Goal: Transaction & Acquisition: Purchase product/service

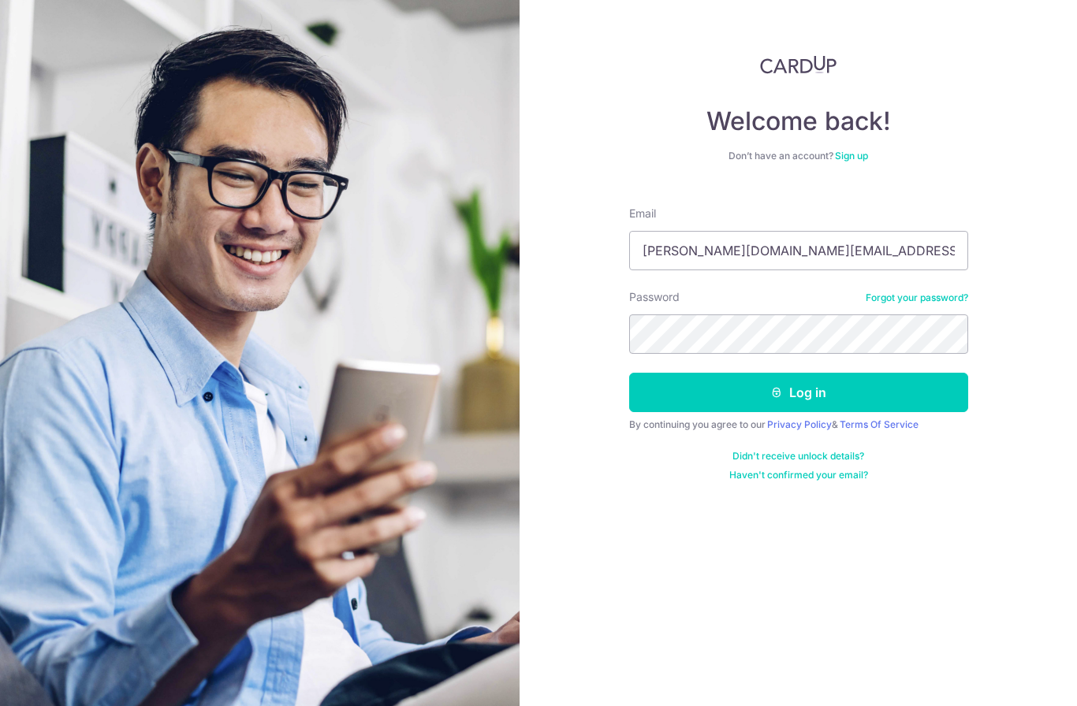
type input "Jeanette.foo@me.com"
click at [798, 392] on button "Log in" at bounding box center [798, 392] width 339 height 39
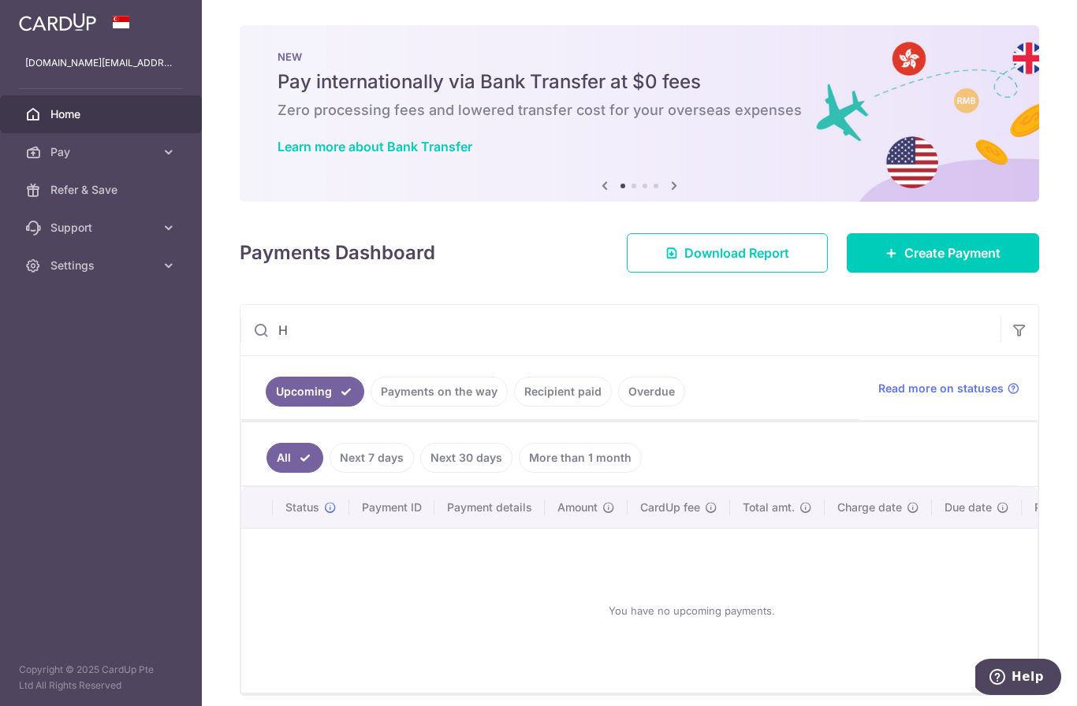
click at [349, 355] on input "H" at bounding box center [620, 330] width 760 height 50
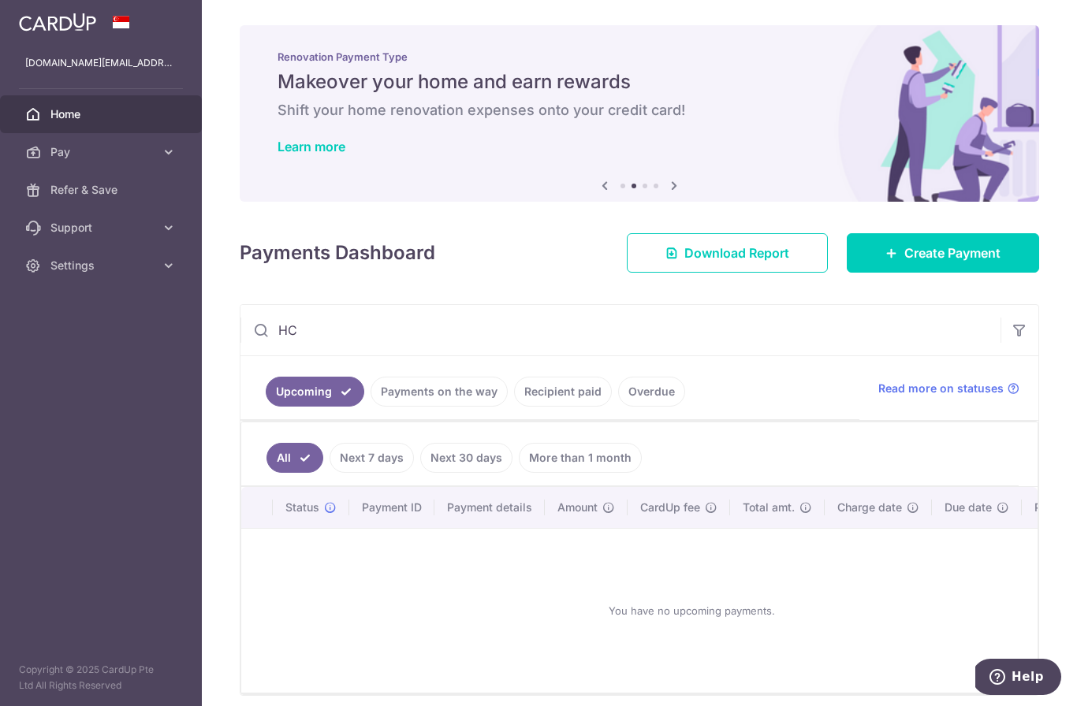
type input "H"
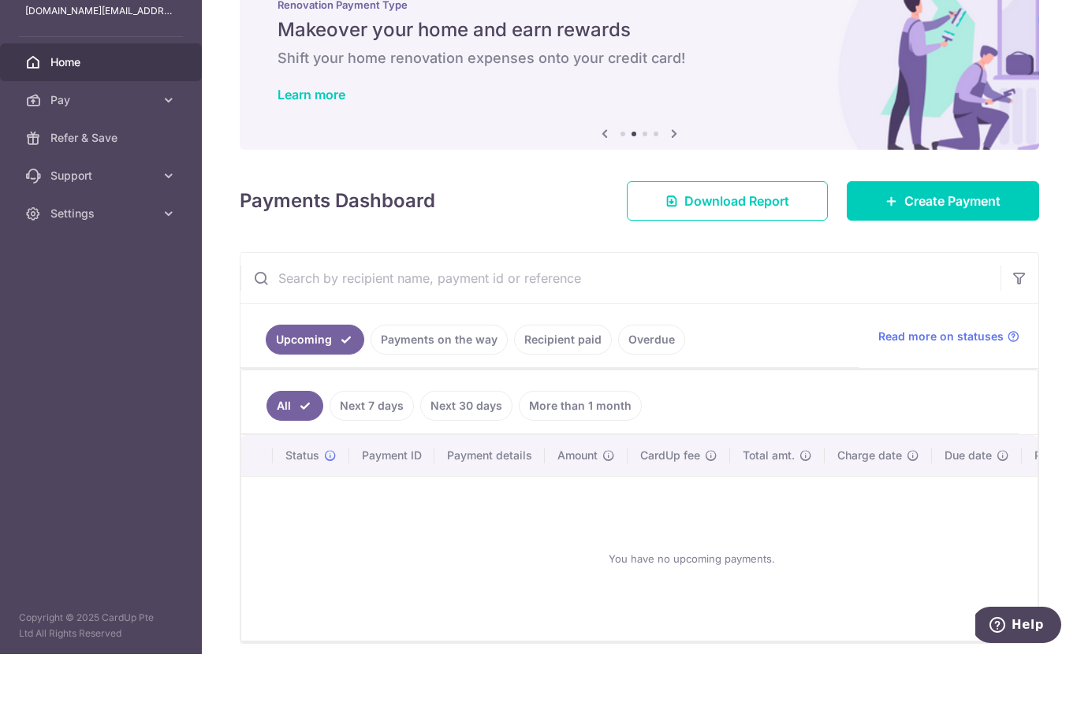
scroll to position [51, 0]
click at [970, 244] on span "Create Payment" at bounding box center [952, 253] width 96 height 19
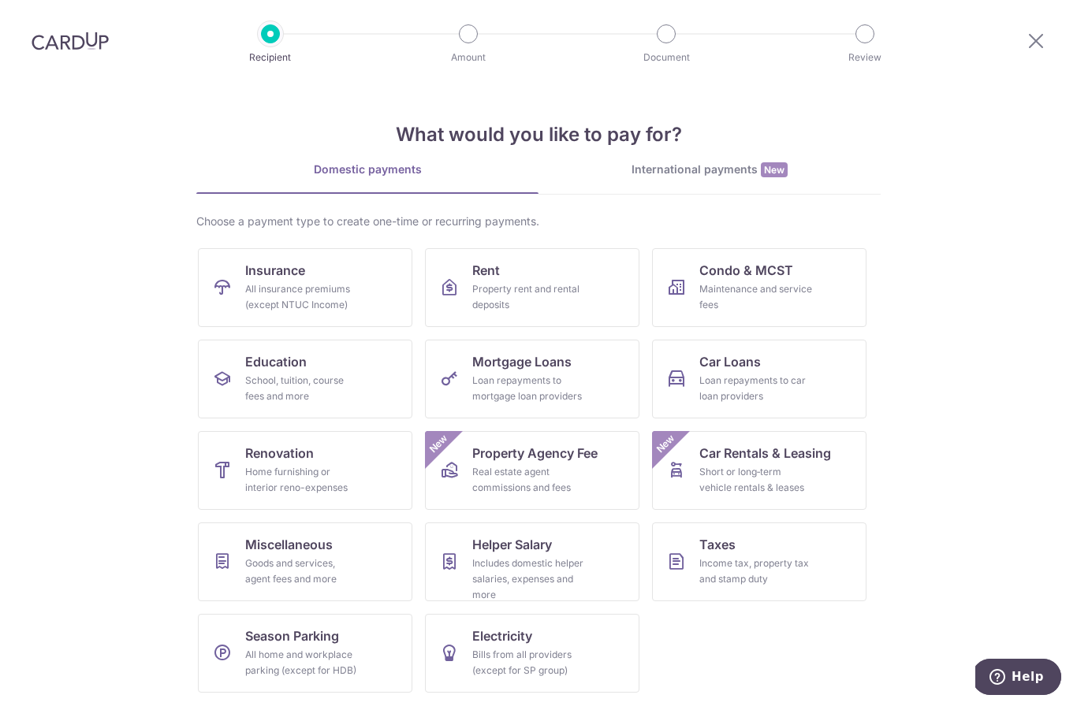
click at [353, 392] on div "School, tuition, course fees and more" at bounding box center [301, 389] width 113 height 32
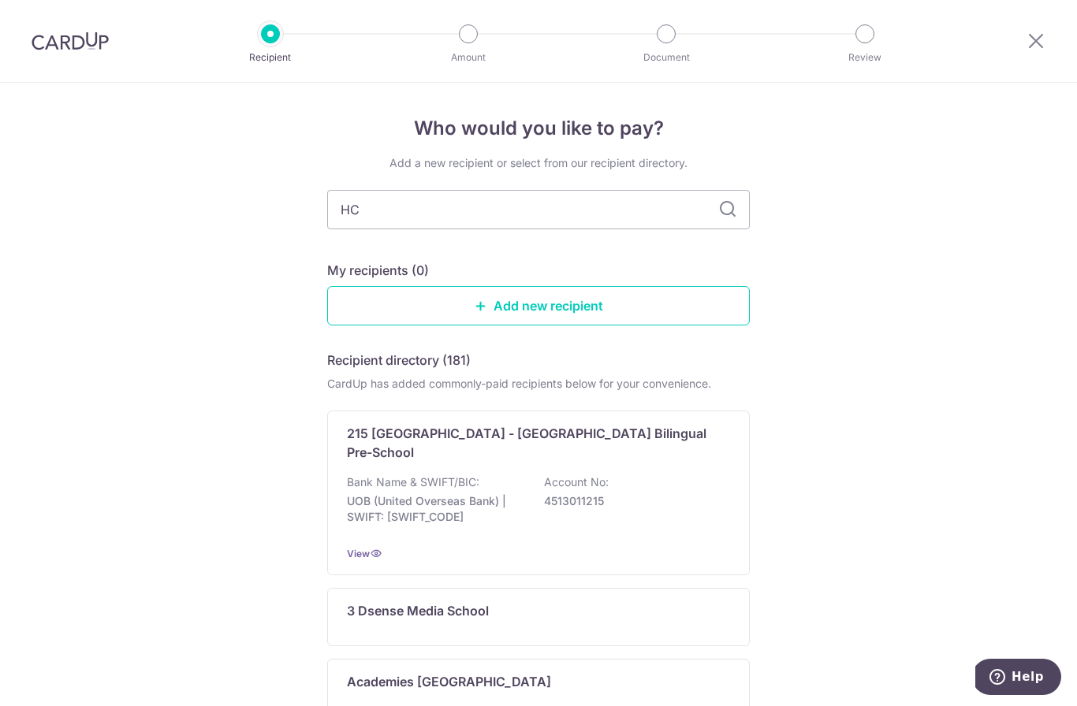
type input "HCL"
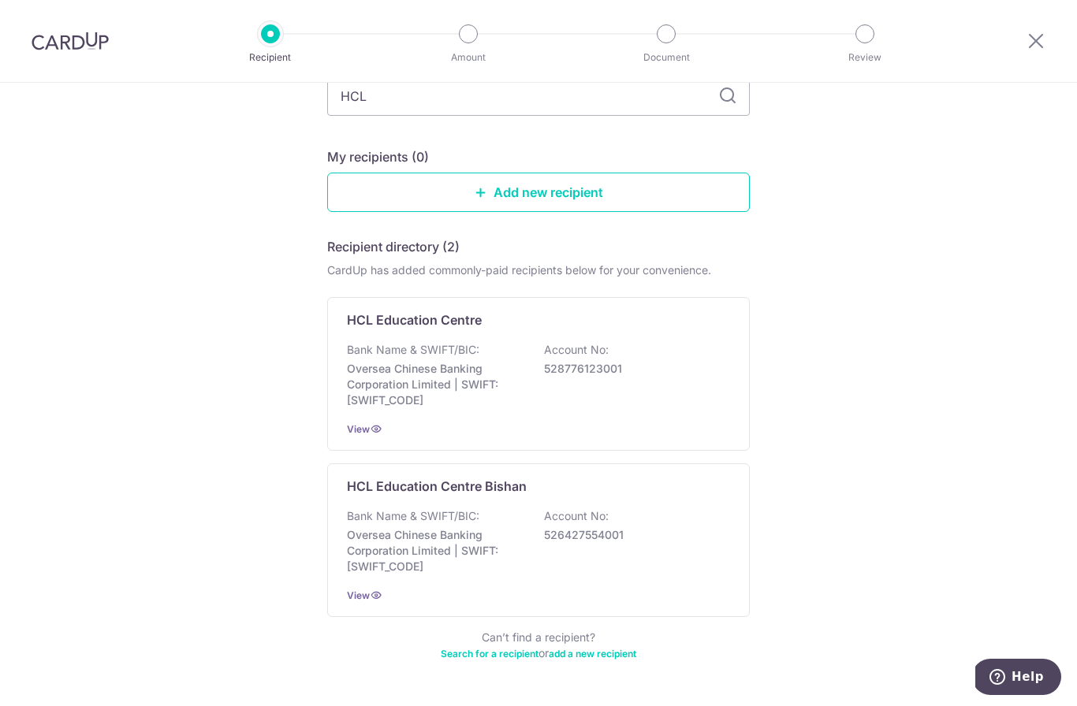
scroll to position [112, 0]
type input "H"
type input "Think teach"
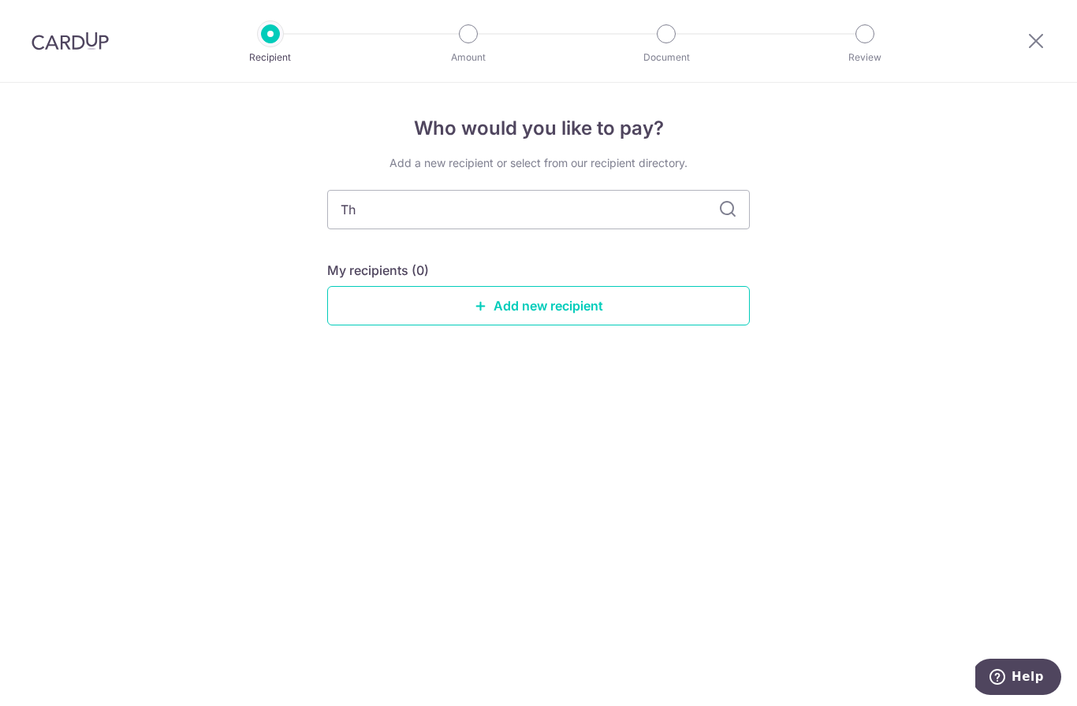
type input "T"
type input "Raymond"
click at [738, 217] on input "Raymond" at bounding box center [538, 209] width 422 height 39
click at [915, 265] on div "Who would you like to pay? Add a new recipient or select from our recipient dir…" at bounding box center [538, 394] width 1077 height 623
click at [903, 308] on div "Who would you like to pay? Add a new recipient or select from our recipient dir…" at bounding box center [538, 394] width 1077 height 623
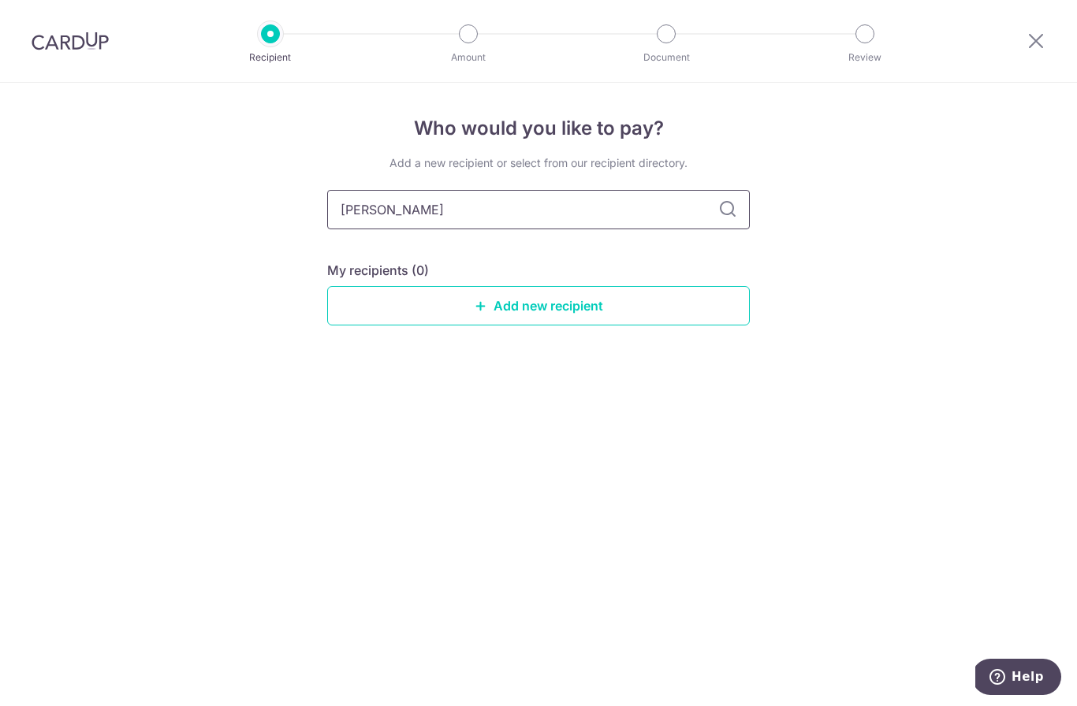
click at [644, 215] on input "Raymond" at bounding box center [538, 209] width 422 height 39
type input "R"
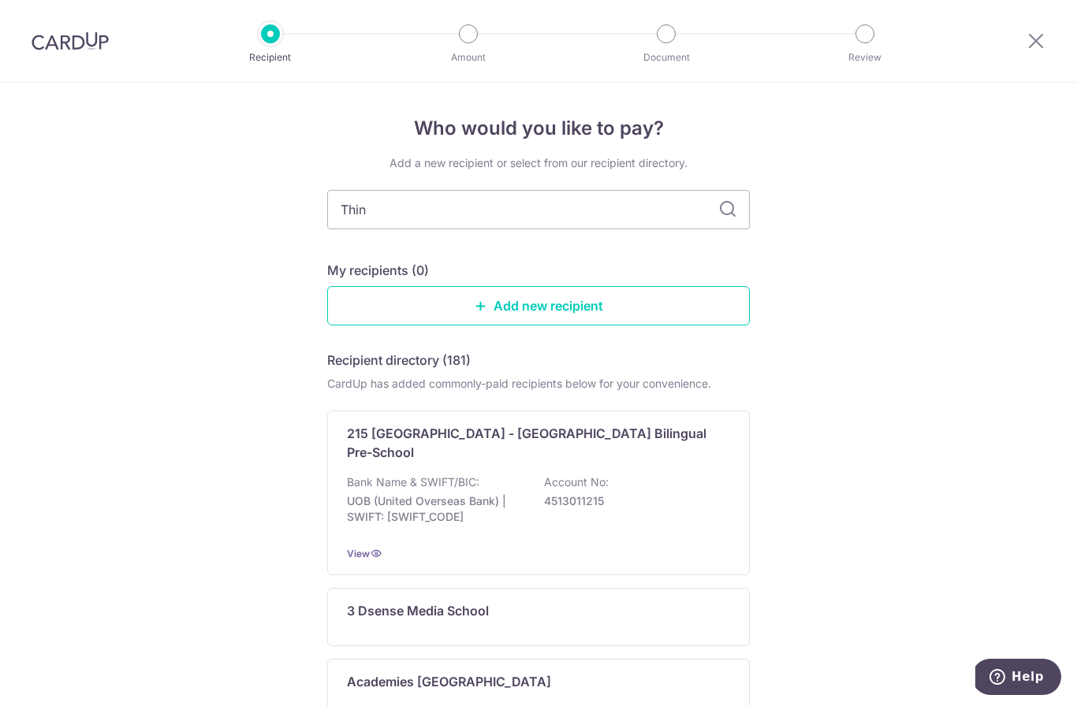
type input "Think"
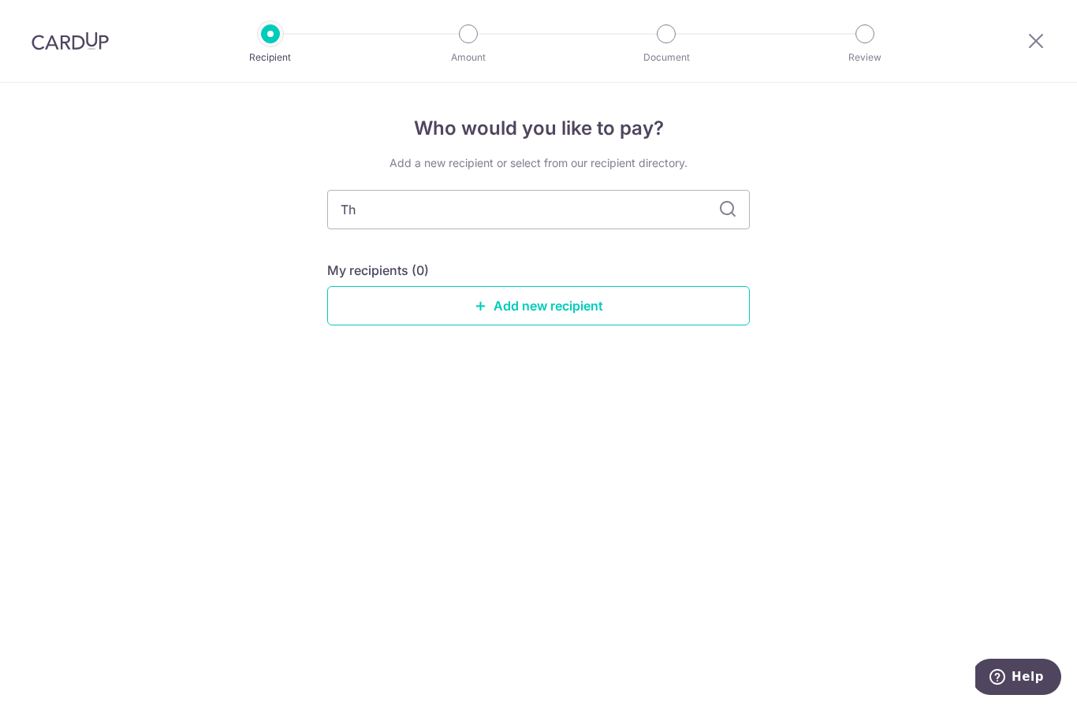
type input "T"
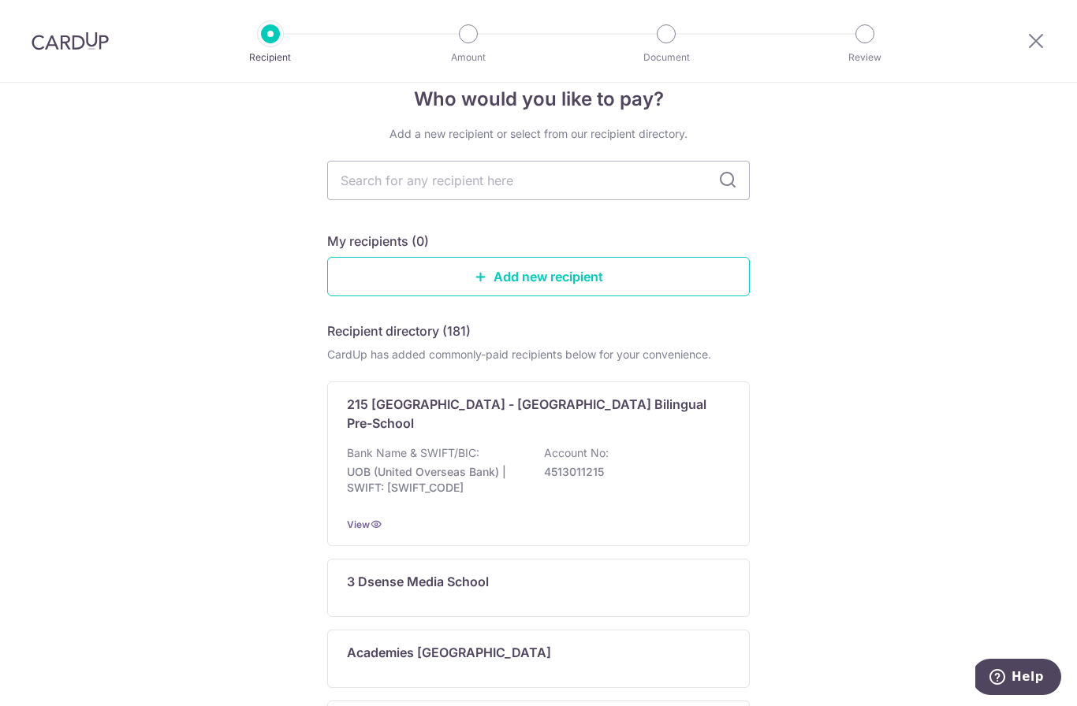
scroll to position [22, 0]
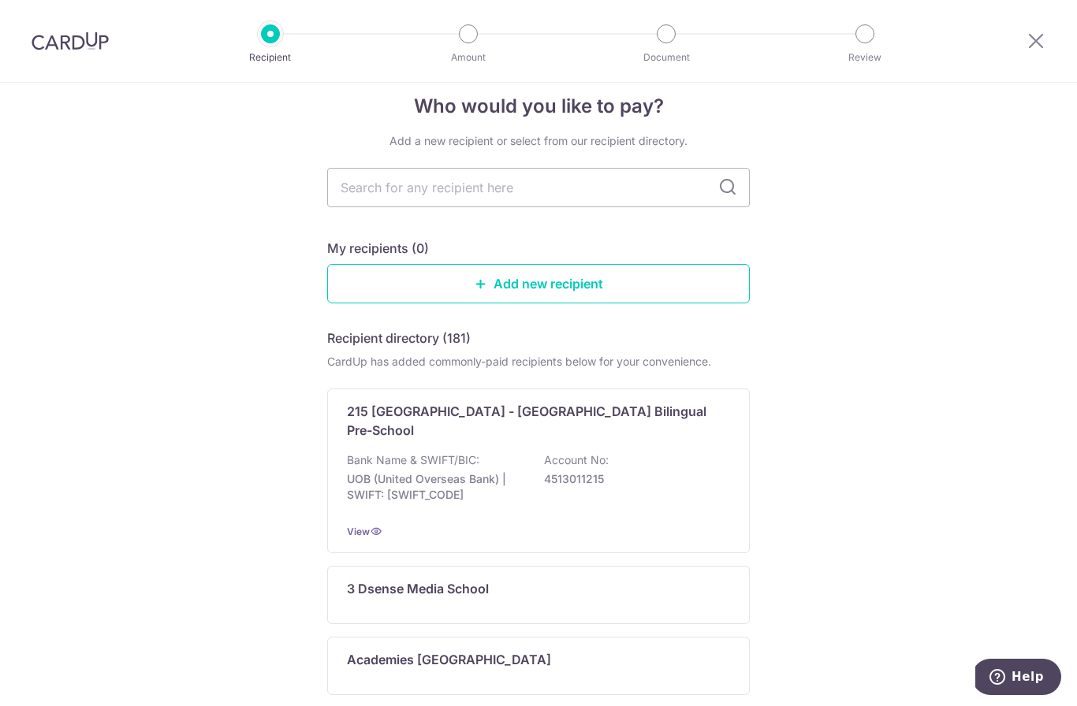
click at [697, 303] on link "Add new recipient" at bounding box center [538, 283] width 422 height 39
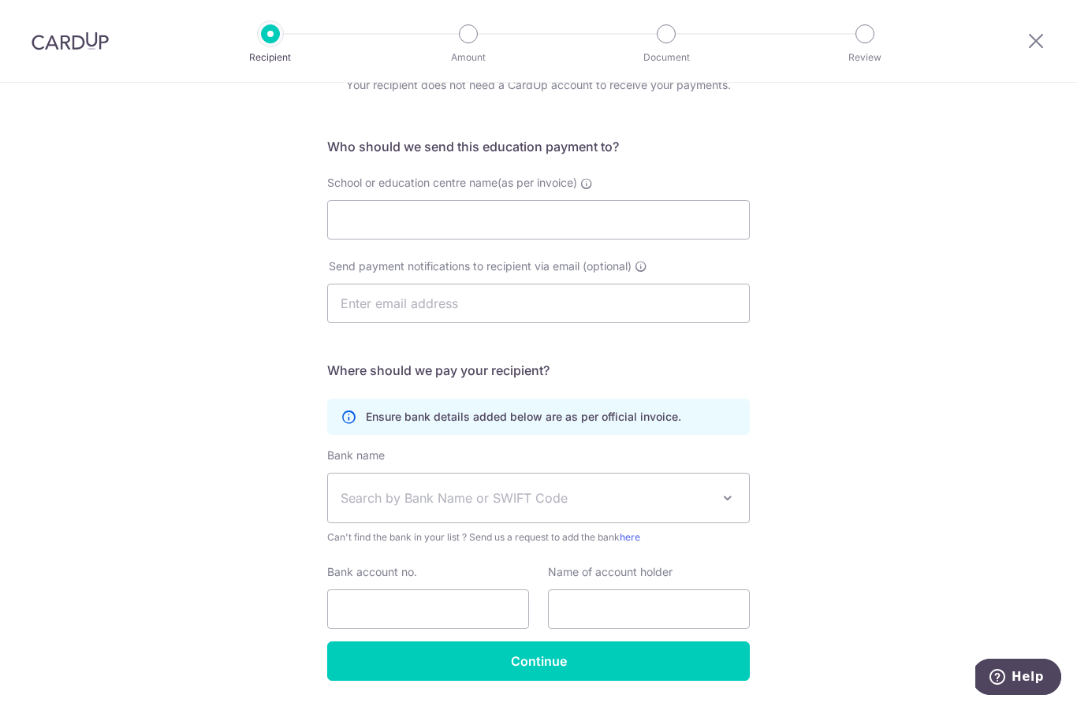
scroll to position [77, 0]
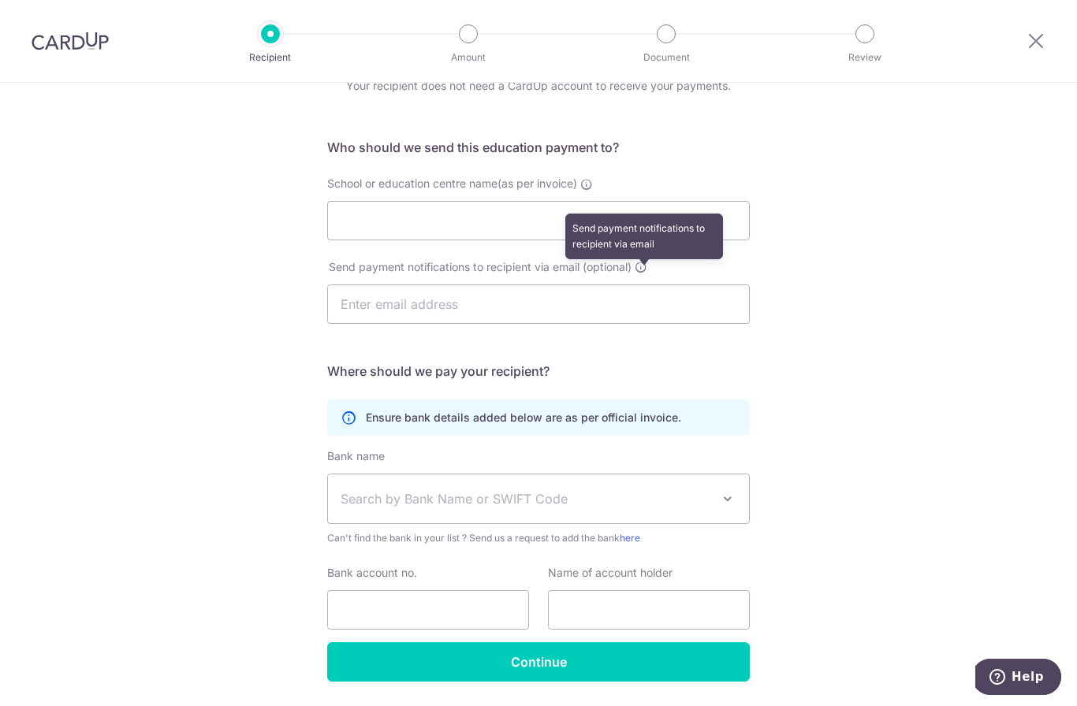
click at [638, 272] on icon at bounding box center [640, 267] width 13 height 13
click at [869, 293] on div "Who would you like to pay? Your recipient does not need a CardUp account to rec…" at bounding box center [538, 381] width 1077 height 750
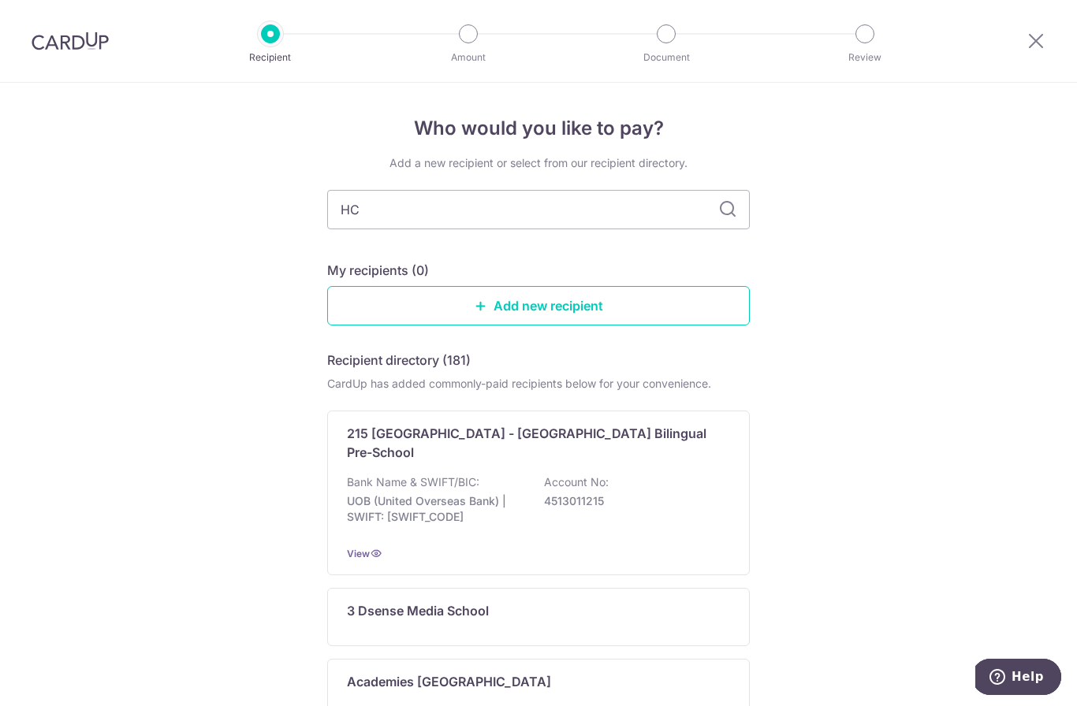
type input "HCL"
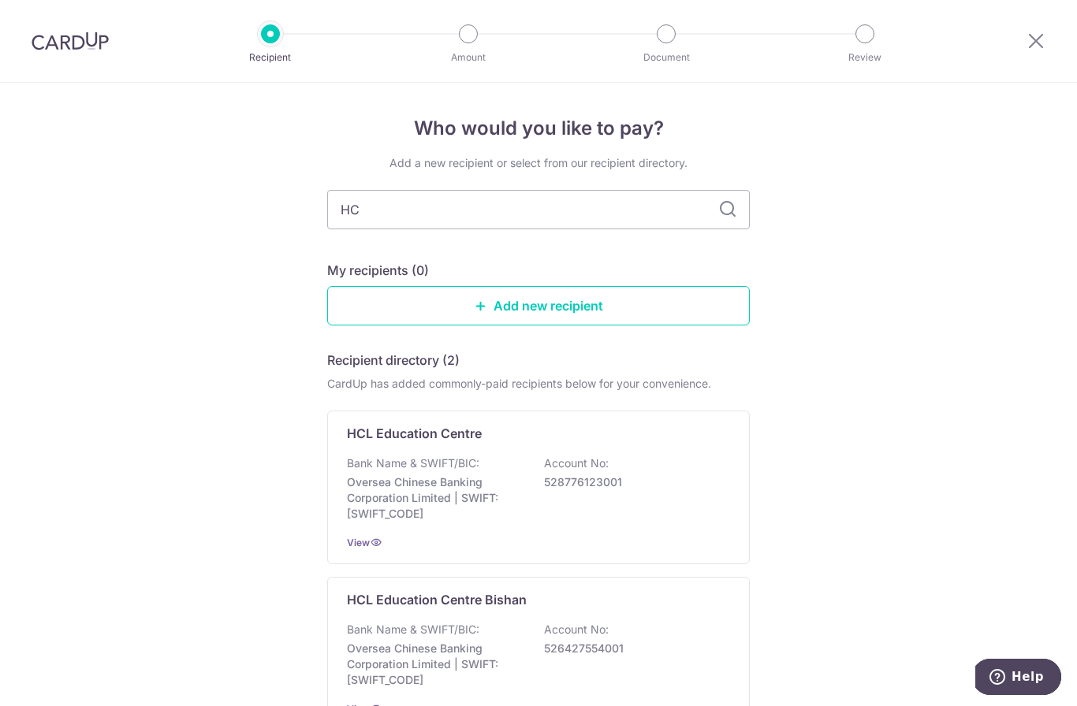
type input "H"
type input "RMSS"
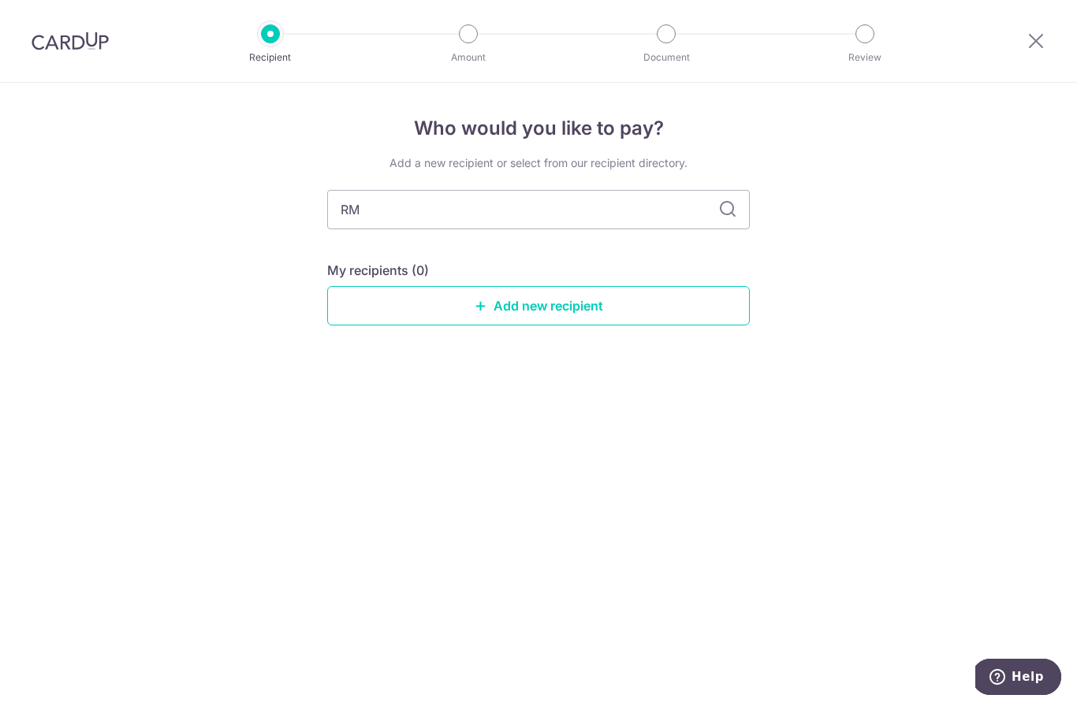
type input "R"
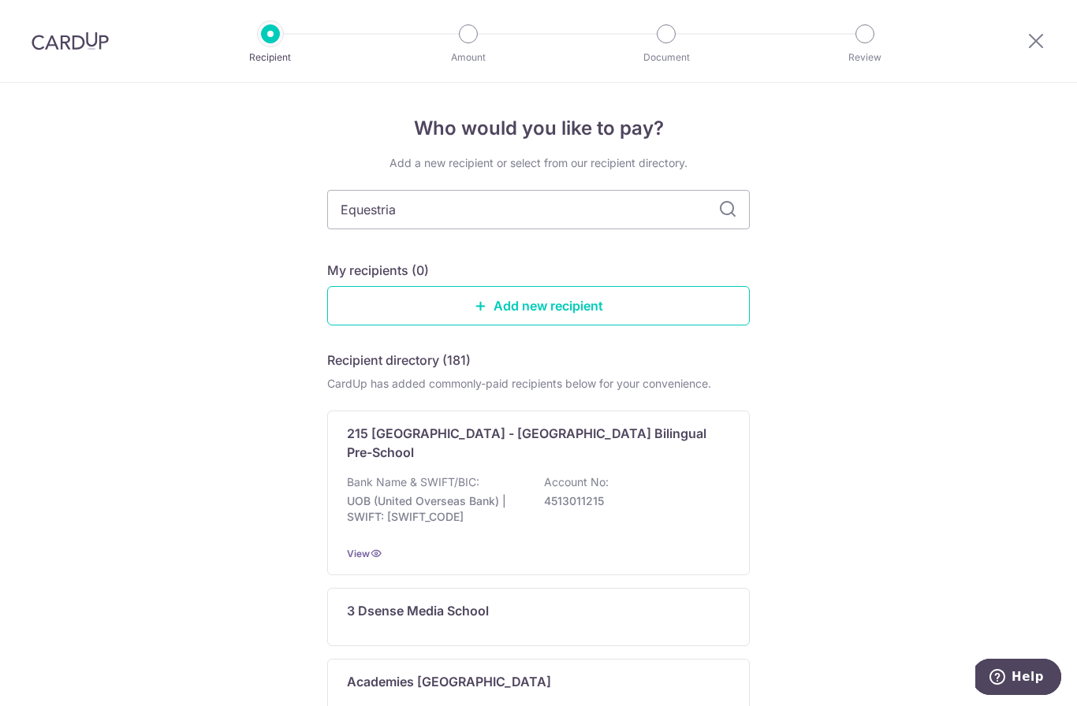
type input "Equestrian"
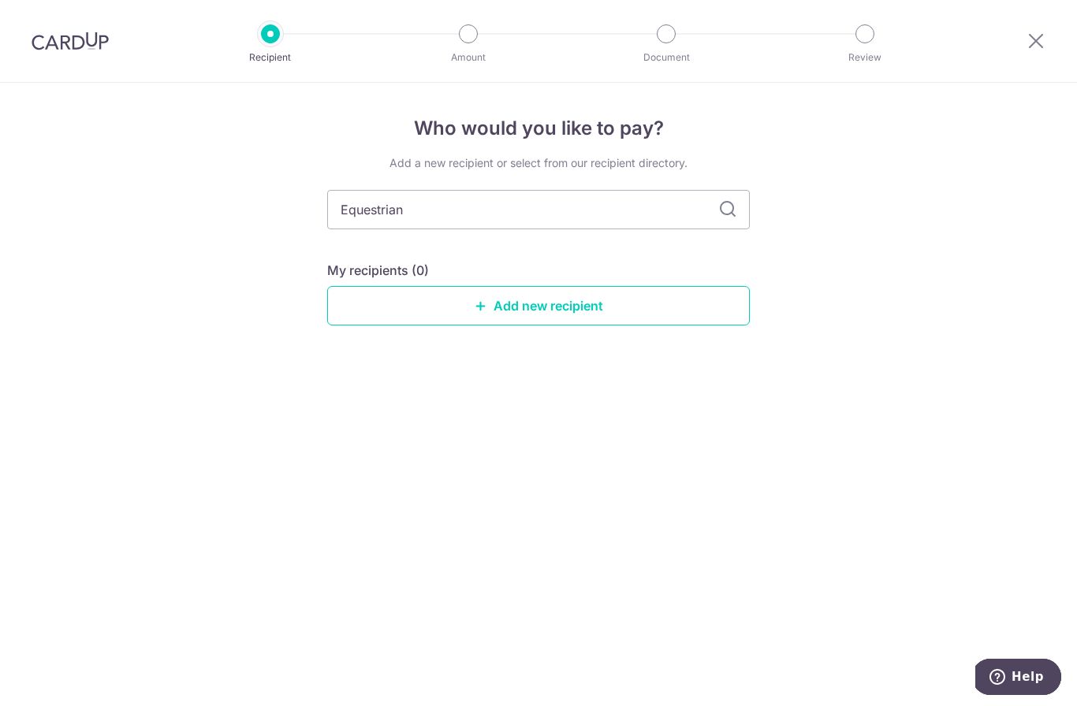
click at [1035, 35] on icon at bounding box center [1035, 41] width 19 height 20
click at [1031, 46] on icon at bounding box center [1035, 41] width 19 height 20
click at [1028, 46] on icon at bounding box center [1035, 41] width 19 height 20
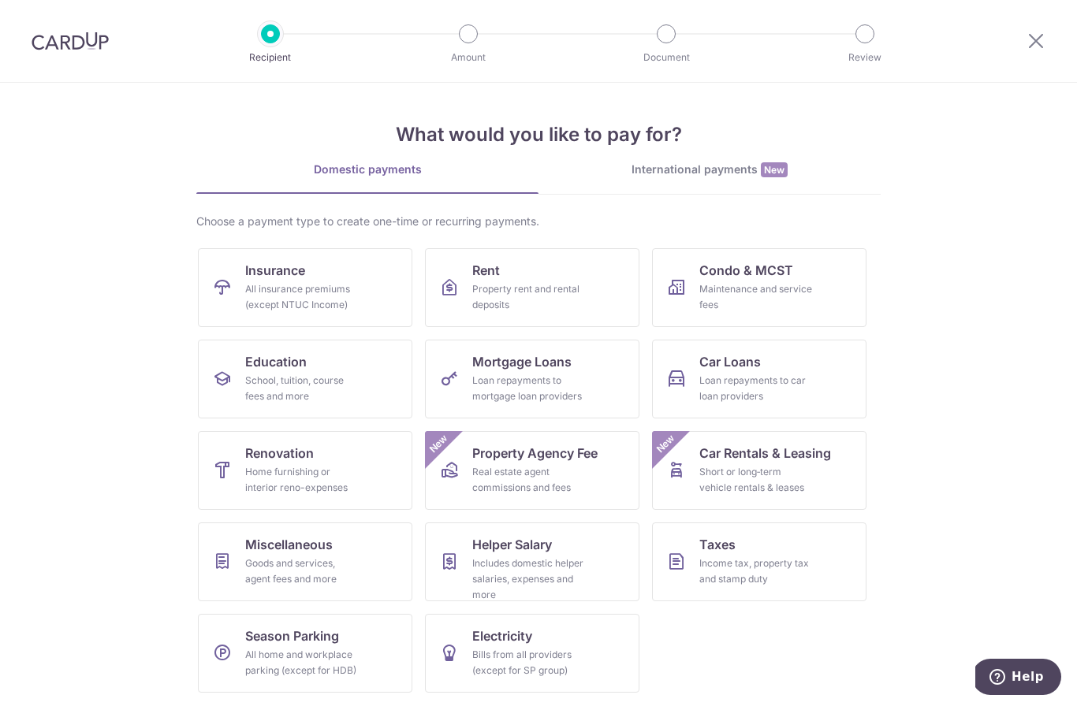
click at [344, 568] on div "Goods and services, agent fees and more" at bounding box center [301, 572] width 113 height 32
click at [349, 396] on div "School, tuition, course fees and more" at bounding box center [301, 389] width 113 height 32
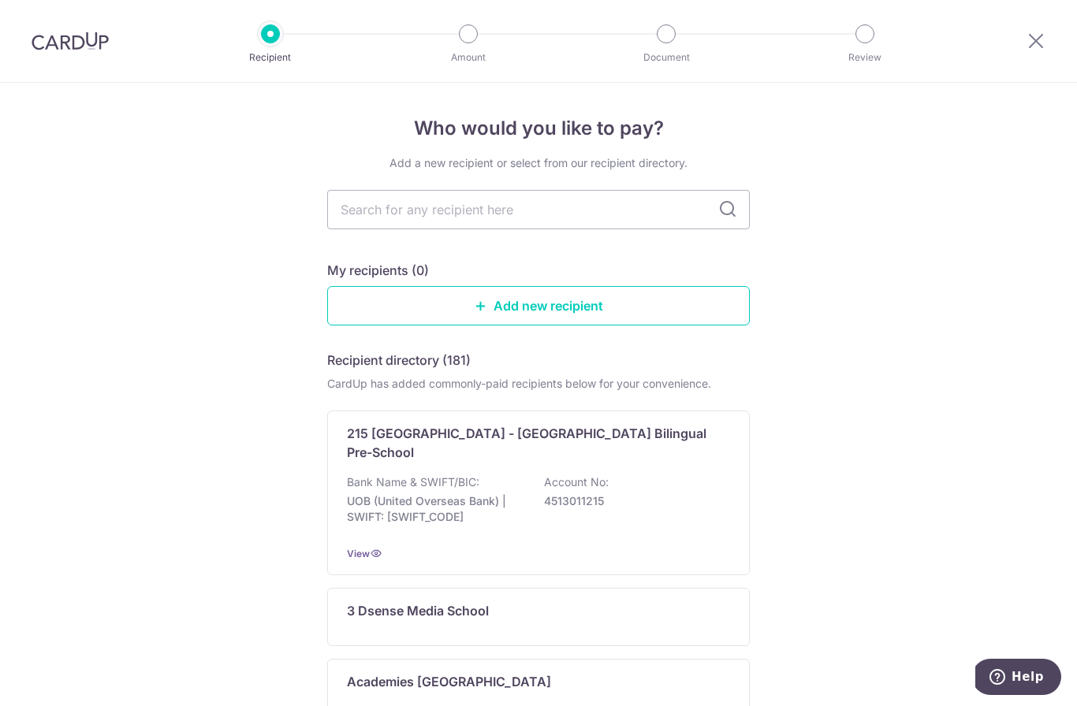
click at [666, 313] on link "Add new recipient" at bounding box center [538, 305] width 422 height 39
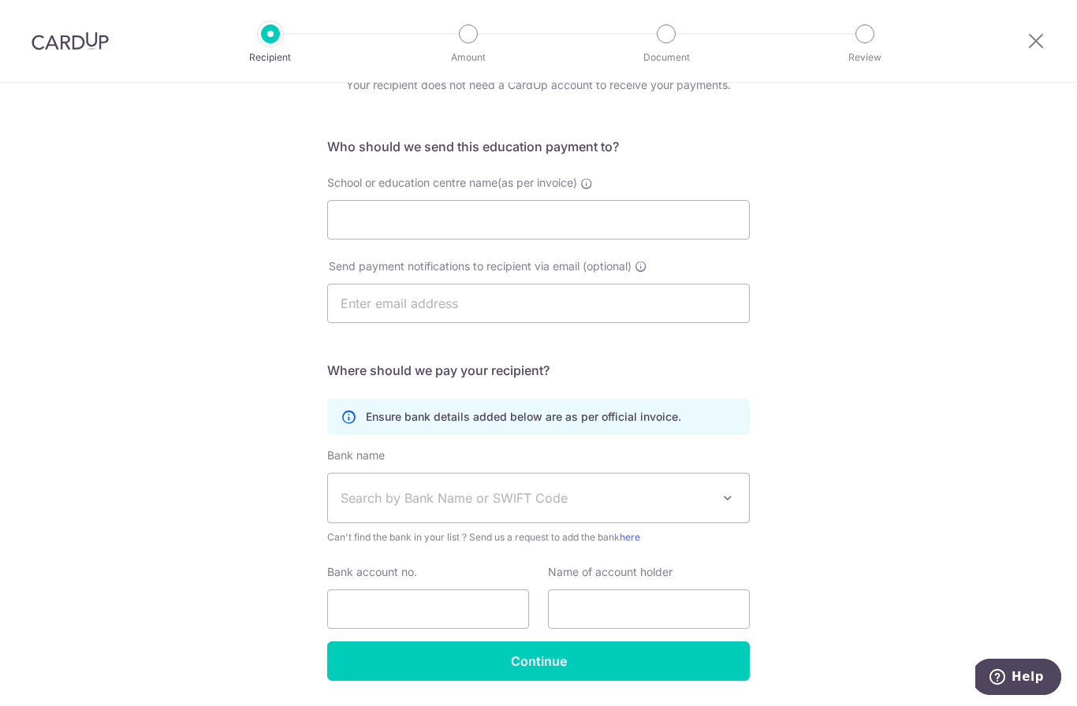
scroll to position [77, 0]
click at [1021, 48] on div at bounding box center [1036, 41] width 82 height 82
click at [1034, 43] on icon at bounding box center [1035, 41] width 19 height 20
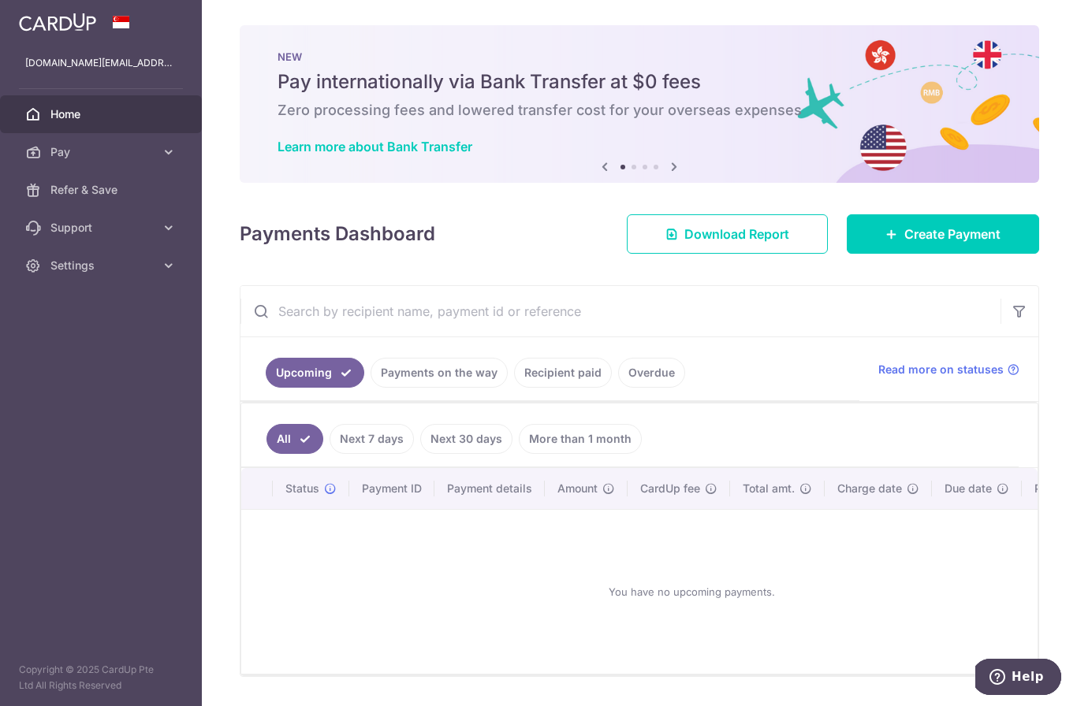
click at [0, 0] on icon "button" at bounding box center [0, 0] width 0 height 0
click at [166, 158] on icon at bounding box center [169, 152] width 16 height 16
click at [118, 327] on span "Refer & Save" at bounding box center [102, 323] width 104 height 16
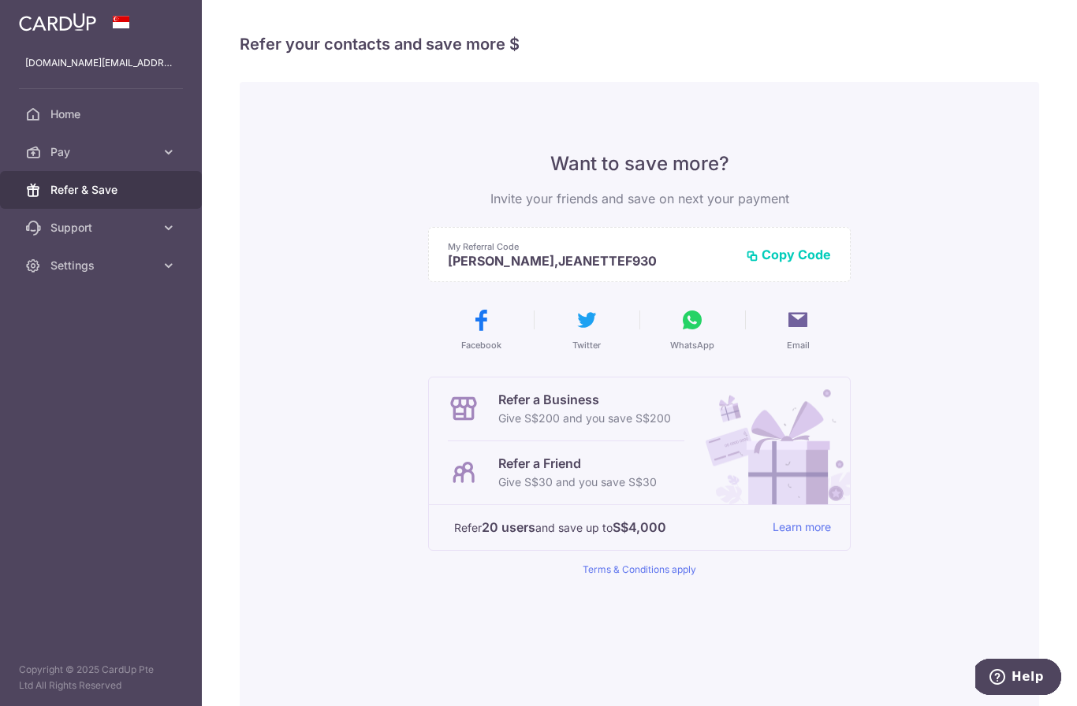
click at [0, 0] on icon "button" at bounding box center [0, 0] width 0 height 0
click at [59, 116] on span "Home" at bounding box center [102, 114] width 104 height 16
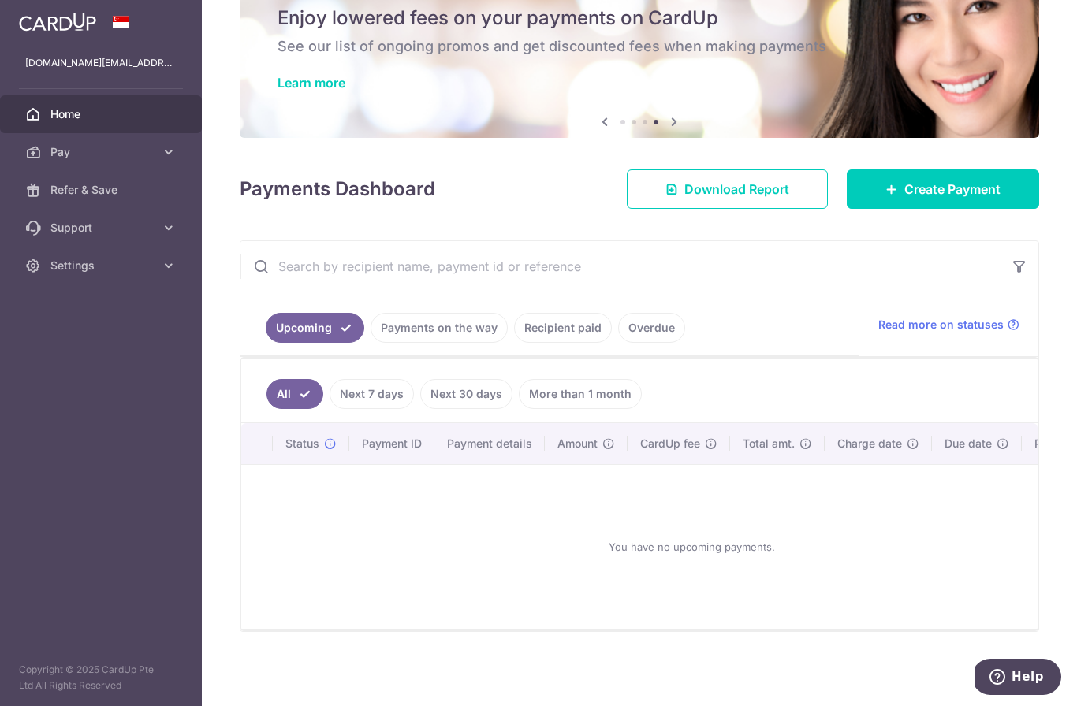
scroll to position [72, 0]
click at [277, 91] on link "Learn more" at bounding box center [311, 83] width 68 height 16
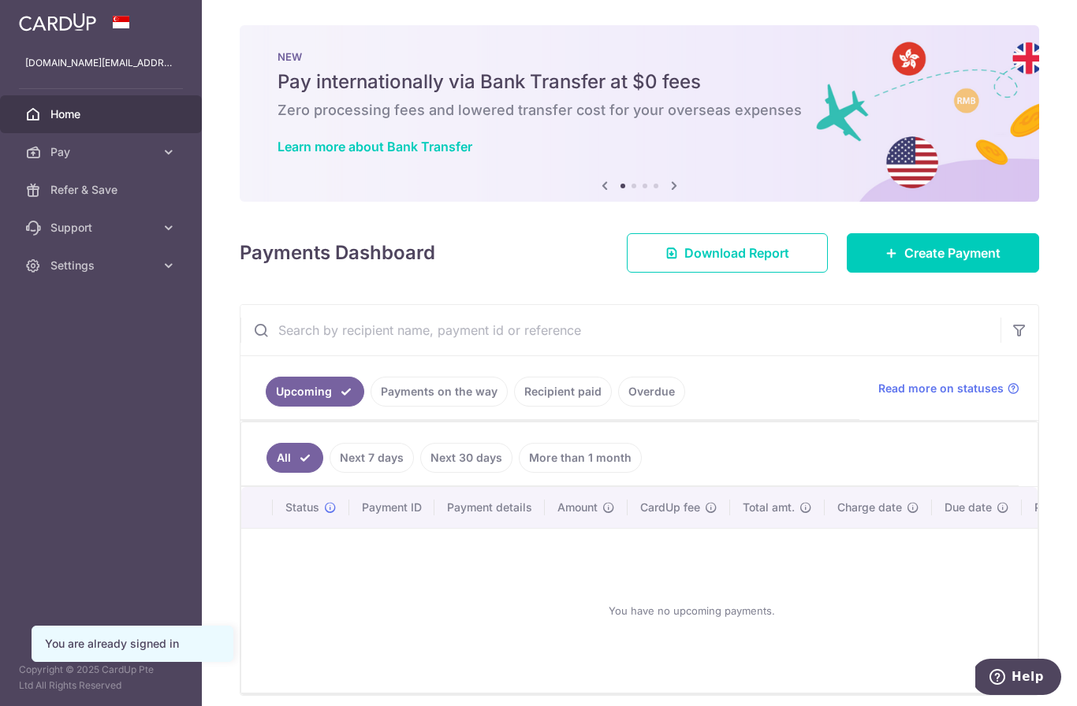
click at [986, 262] on span "Create Payment" at bounding box center [952, 253] width 96 height 19
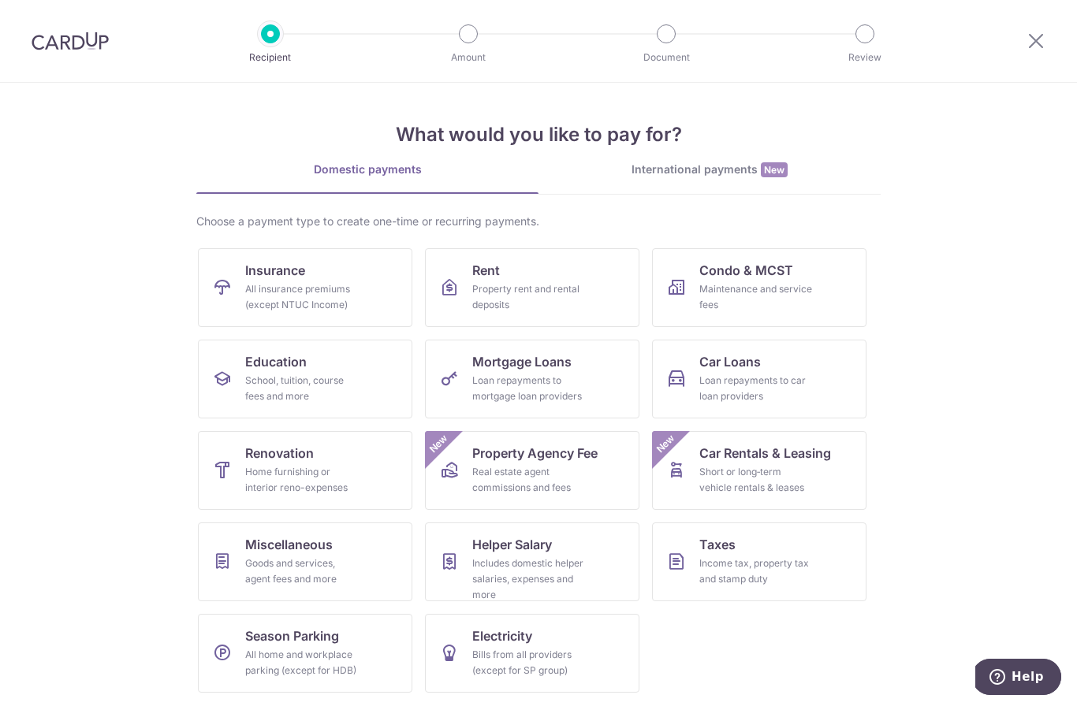
click at [296, 385] on div "School, tuition, course fees and more" at bounding box center [301, 389] width 113 height 32
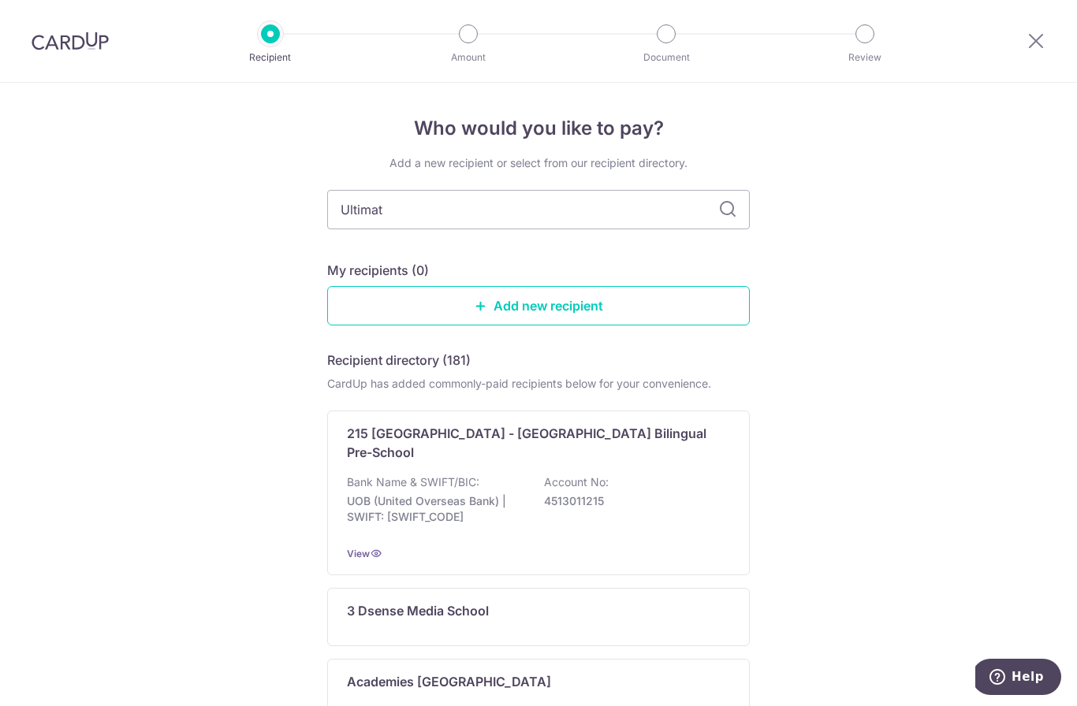
type input "Ultimate"
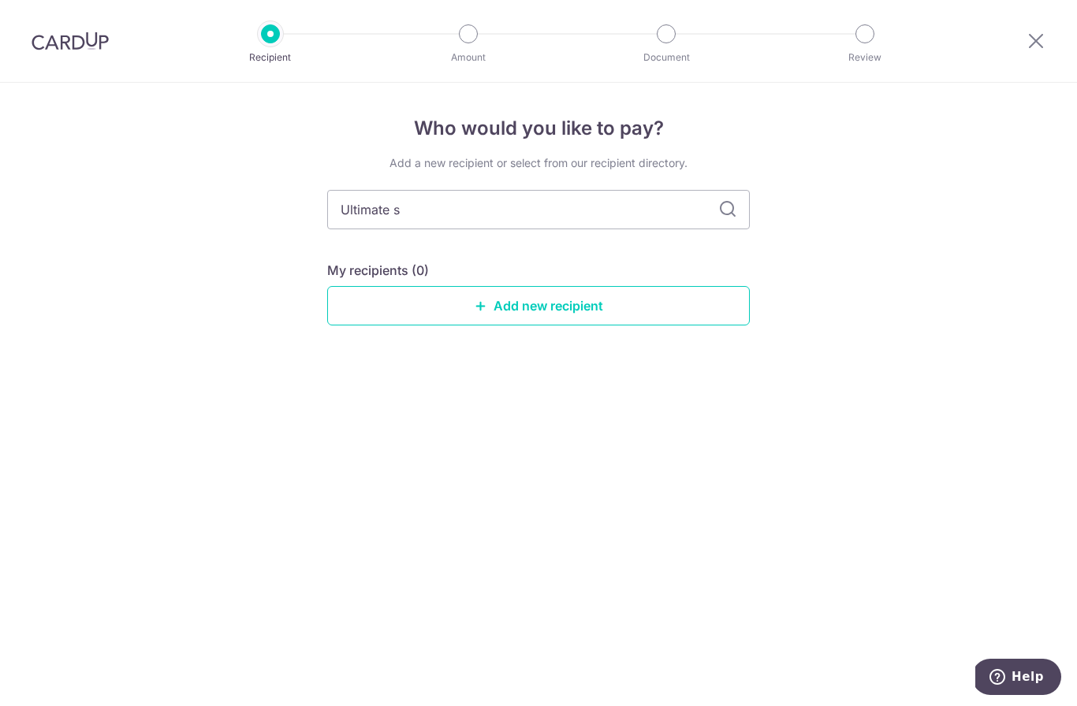
type input "Ultimate sq"
type input "U"
type input "Squash"
type input "S"
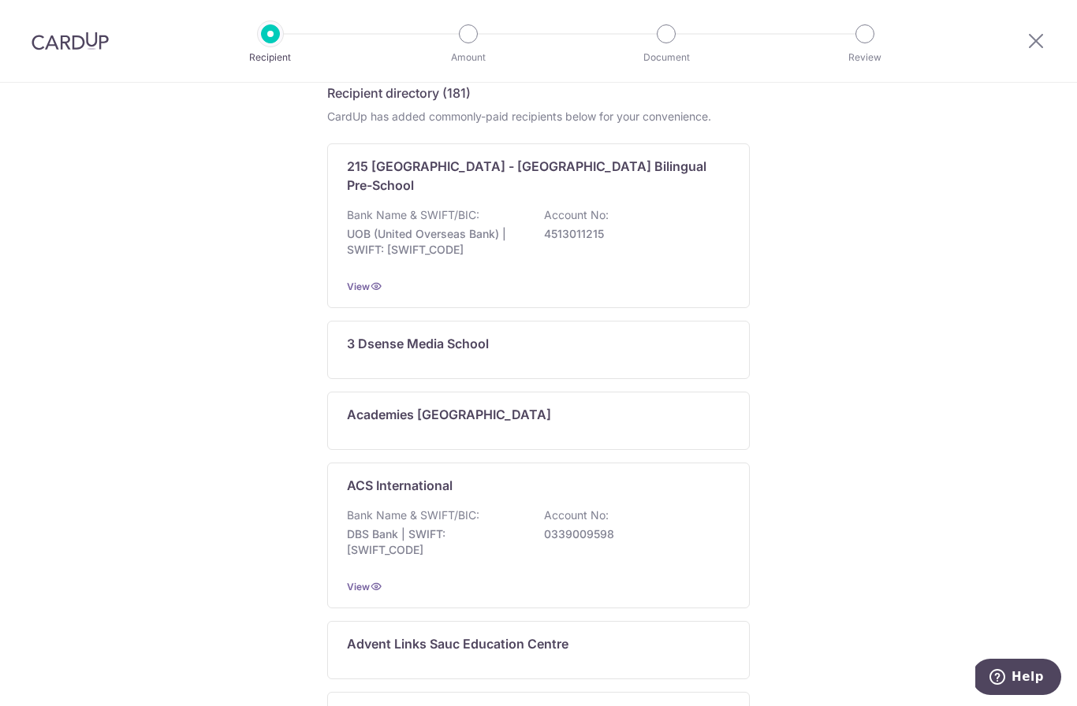
scroll to position [52, 0]
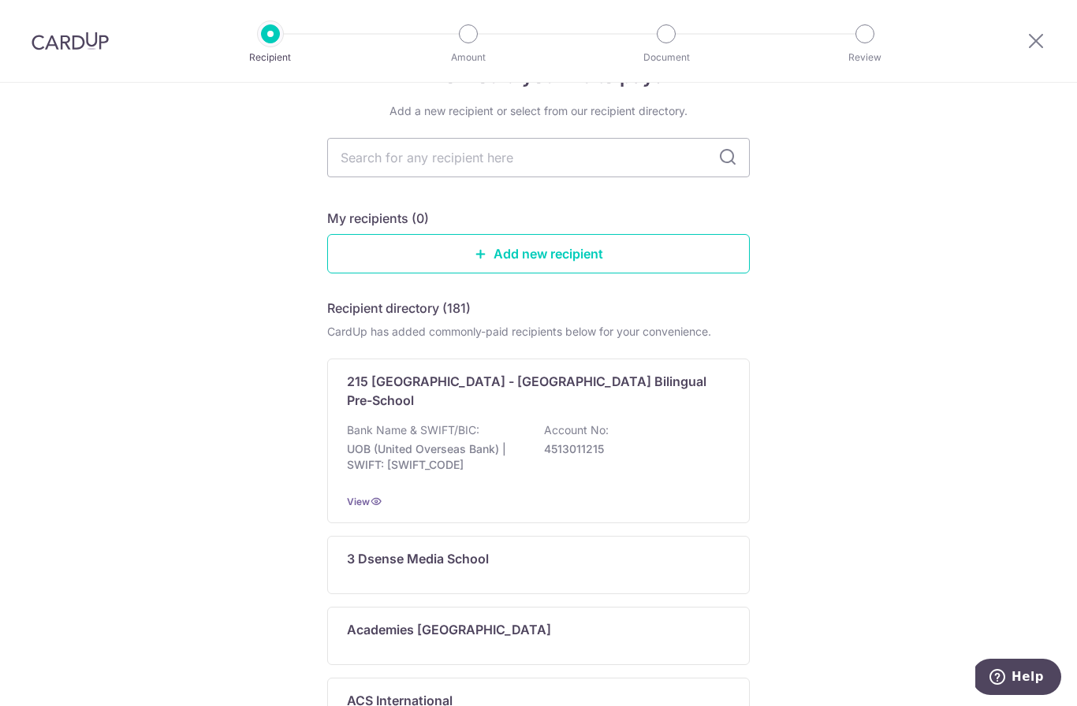
click at [411, 318] on h5 "Recipient directory (181)" at bounding box center [398, 308] width 143 height 19
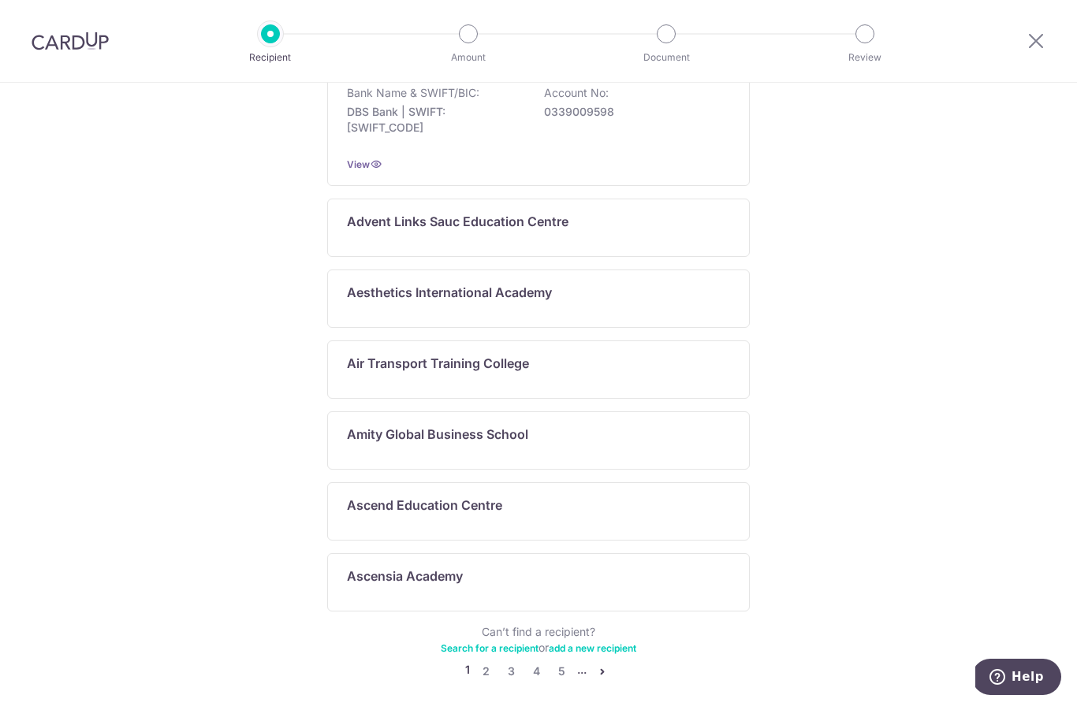
scroll to position [689, 0]
click at [485, 668] on link "2" at bounding box center [485, 672] width 19 height 19
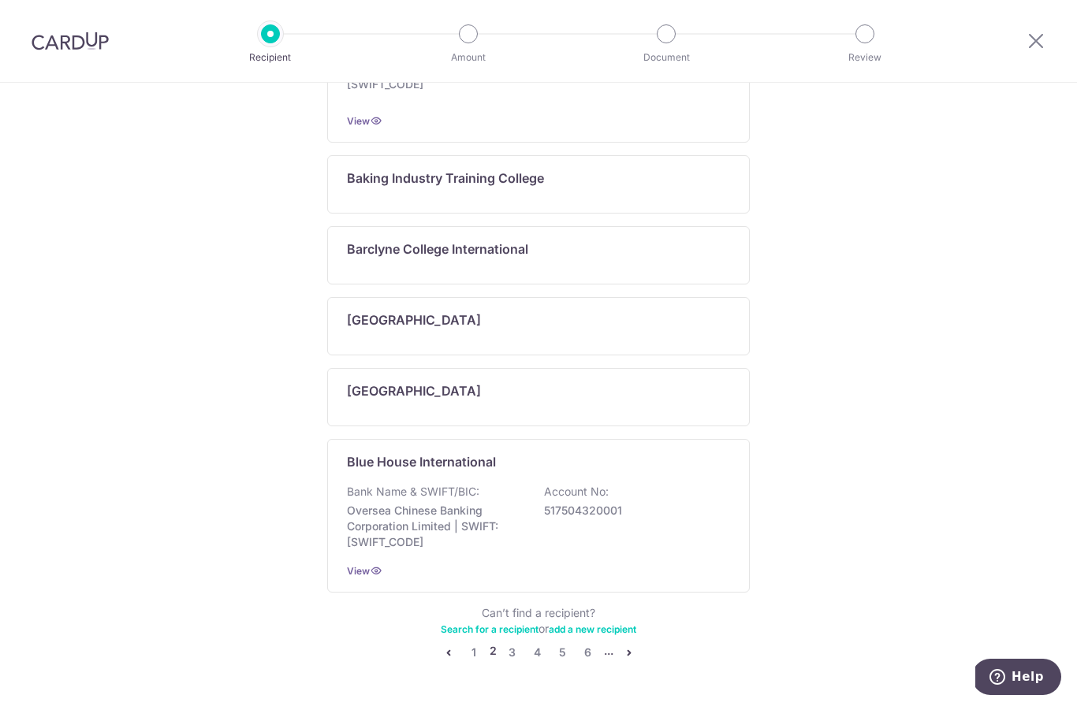
scroll to position [784, 0]
click at [739, 630] on div "Can’t find a recipient? Search for a recipient or add a new recipient" at bounding box center [538, 622] width 422 height 32
click at [631, 657] on icon "pager" at bounding box center [629, 653] width 13 height 13
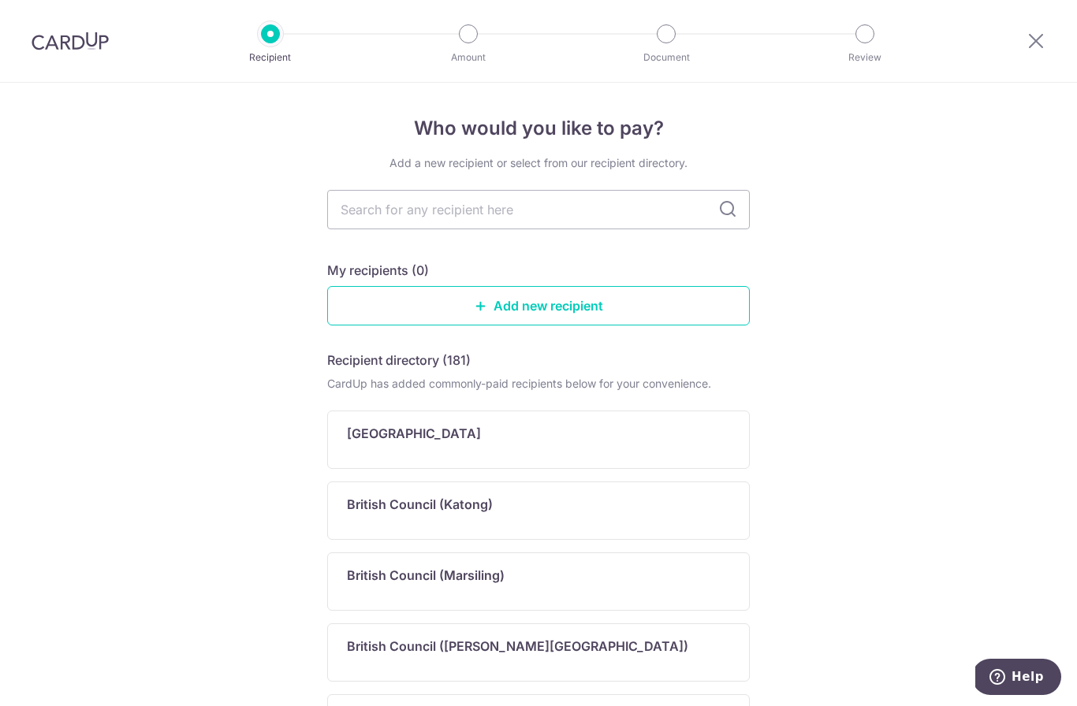
scroll to position [0, 0]
click at [619, 223] on input "text" at bounding box center [538, 209] width 422 height 39
type input "Write"
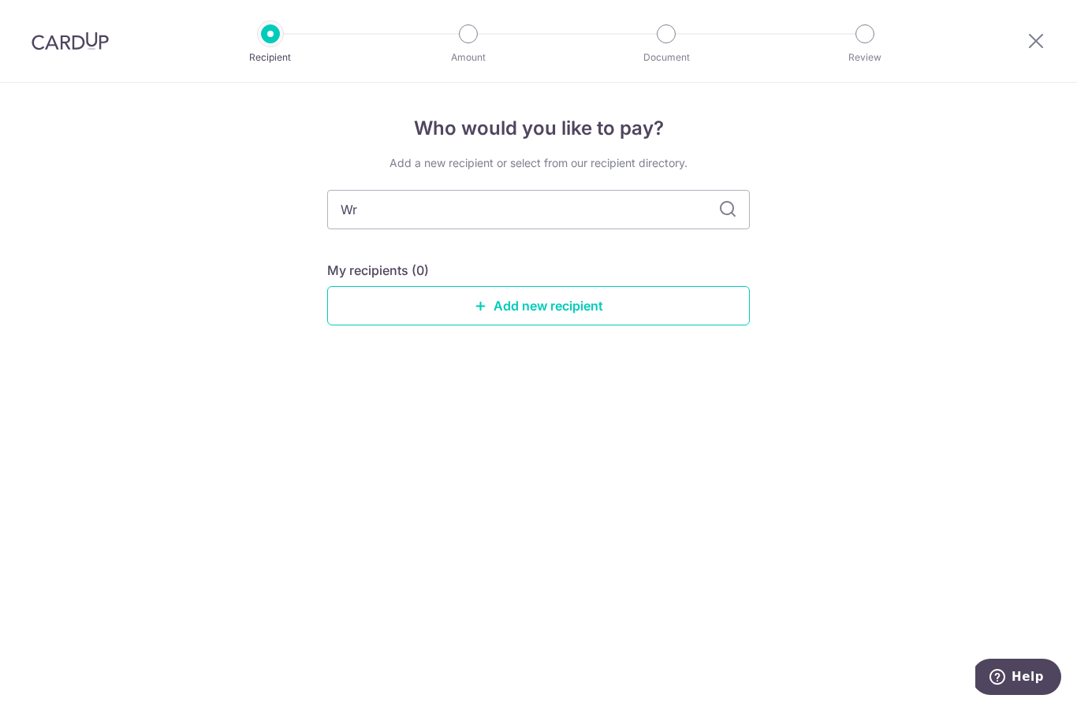
type input "W"
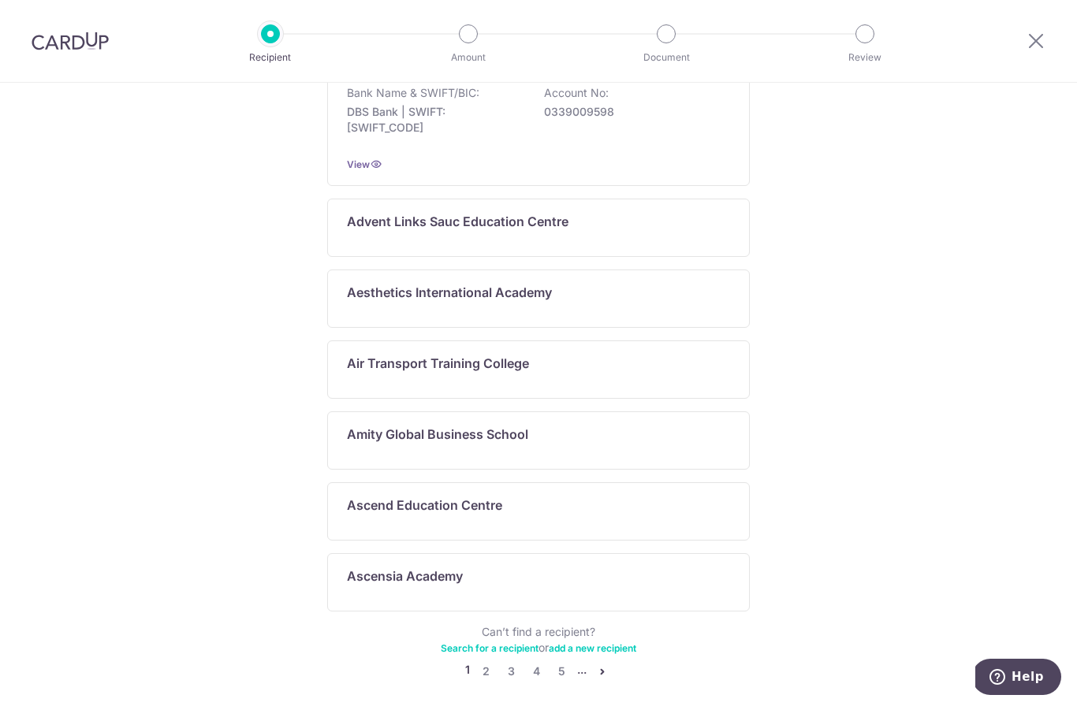
scroll to position [689, 0]
click at [668, 663] on nav "1 2 3 4 5 ..." at bounding box center [538, 672] width 422 height 19
click at [597, 666] on icon "pager" at bounding box center [602, 672] width 13 height 13
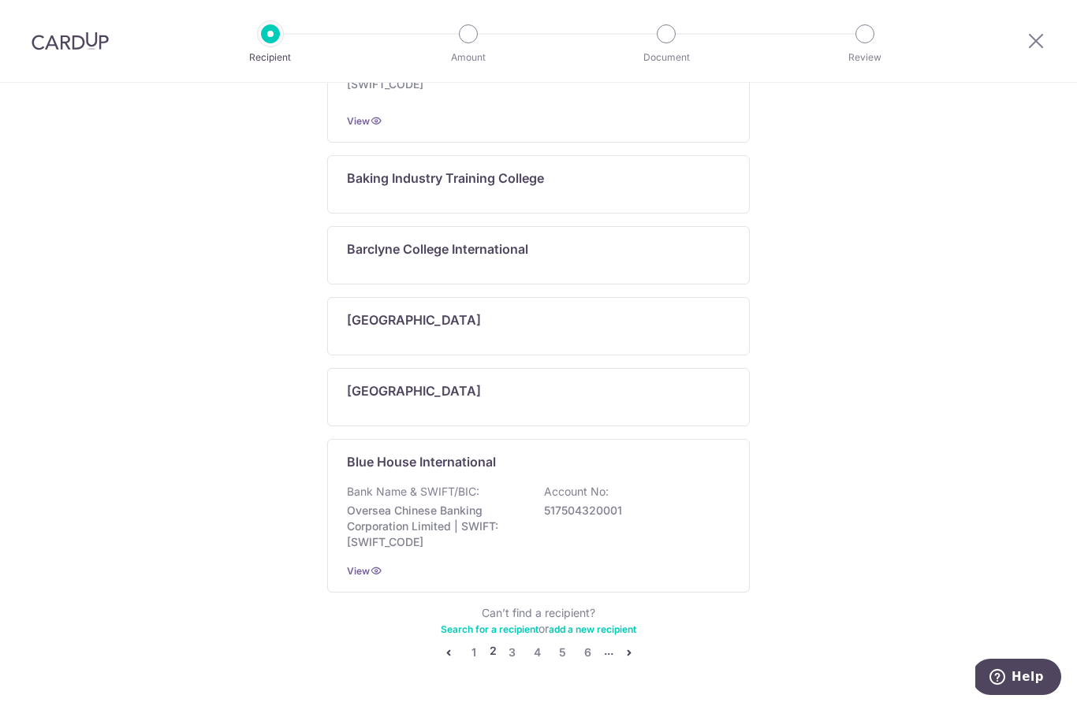
scroll to position [784, 0]
click at [865, 381] on div "Who would you like to pay? Add a new recipient or select from our recipient dir…" at bounding box center [538, 27] width 1077 height 1457
click at [540, 658] on link "4" at bounding box center [537, 653] width 19 height 19
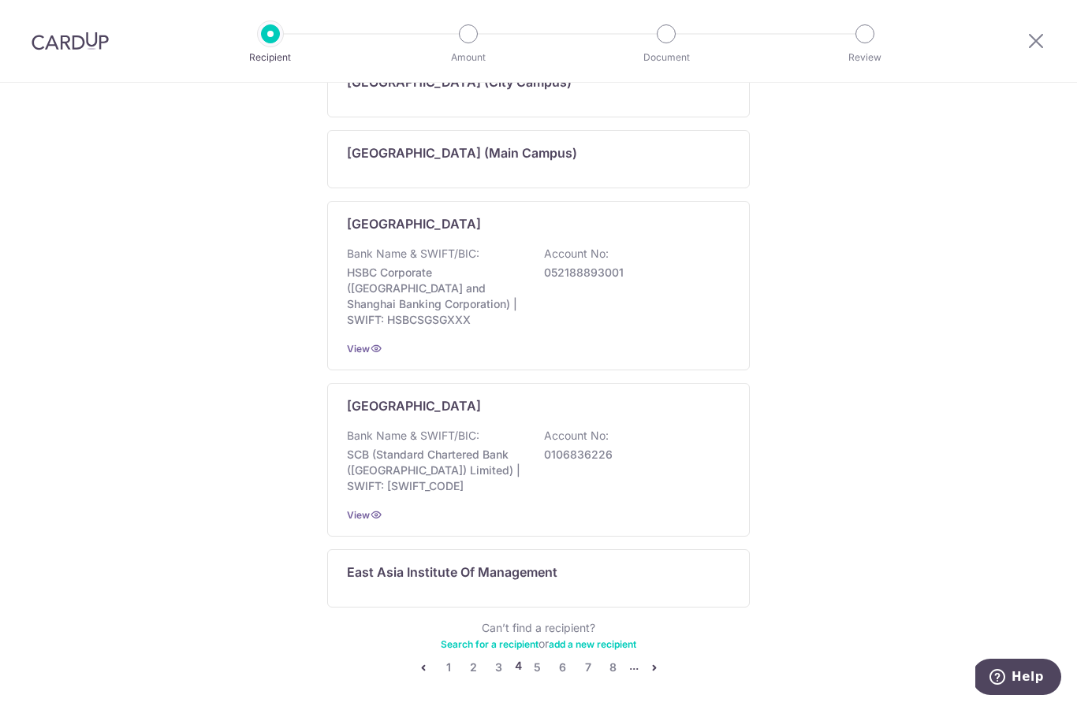
scroll to position [792, 0]
click at [861, 371] on div "Who would you like to pay? Add a new recipient or select from our recipient dir…" at bounding box center [538, 31] width 1077 height 1481
click at [567, 660] on link "6" at bounding box center [562, 669] width 19 height 19
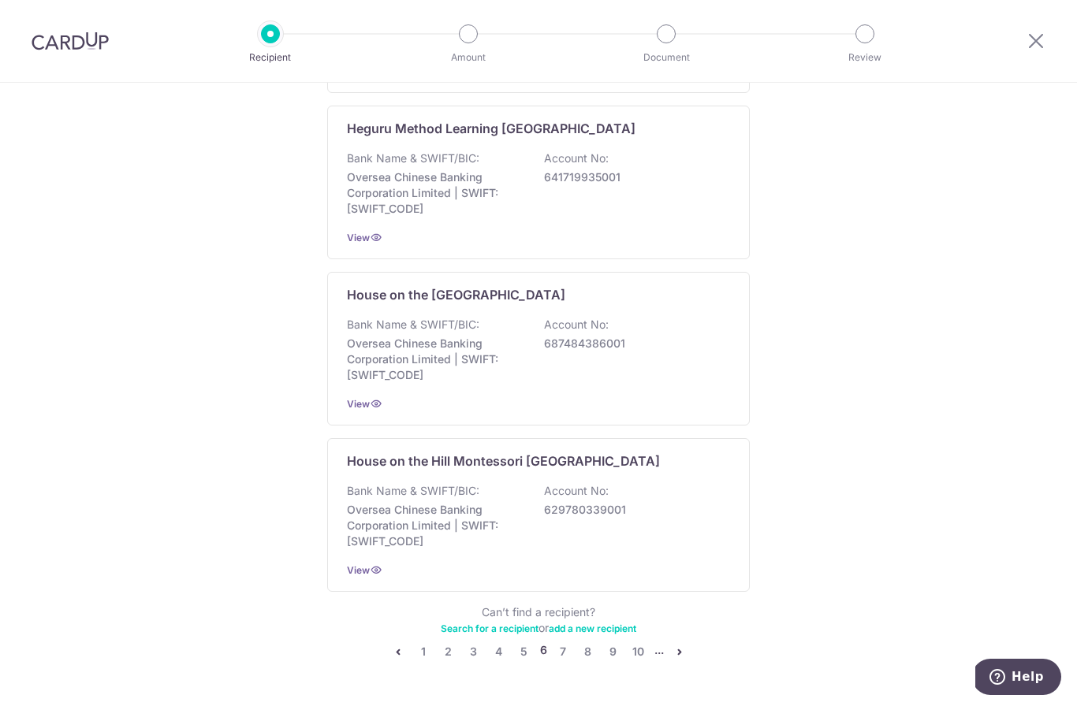
scroll to position [991, 0]
click at [588, 659] on link "8" at bounding box center [587, 653] width 19 height 19
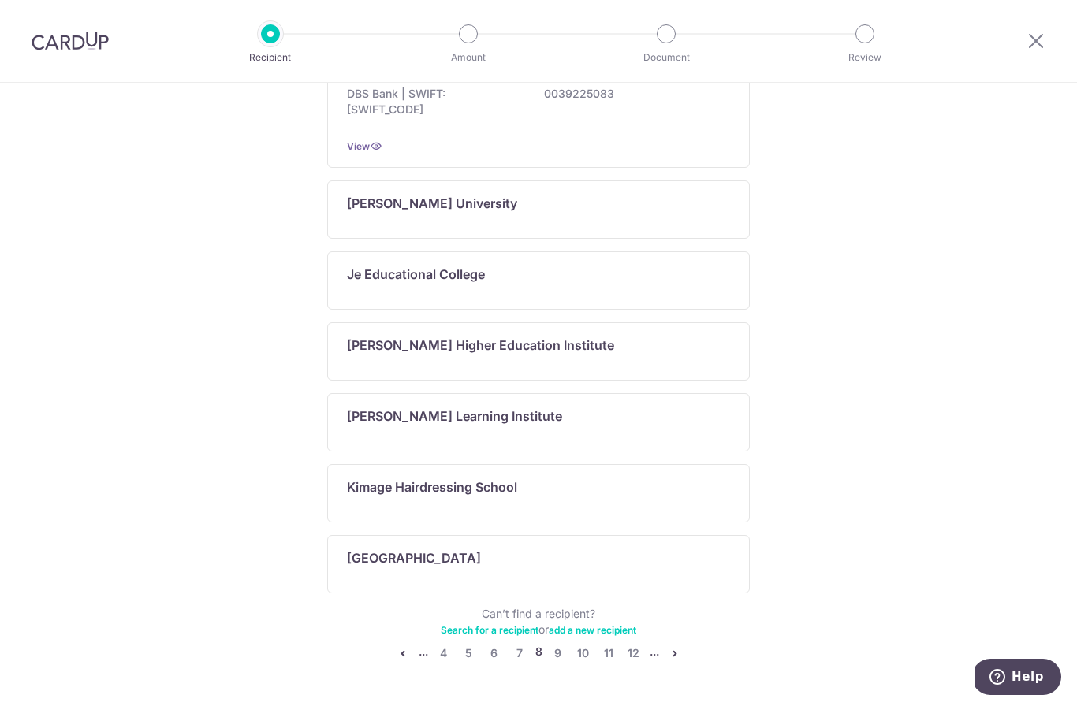
scroll to position [880, 0]
click at [606, 663] on link "11" at bounding box center [608, 653] width 19 height 19
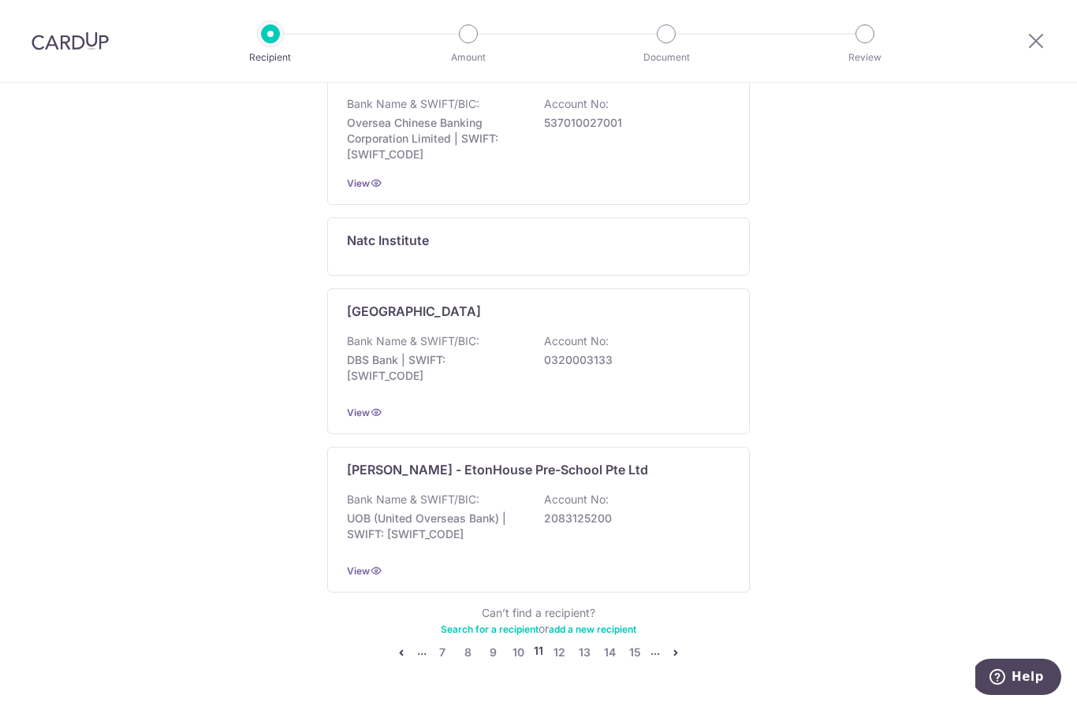
scroll to position [1055, 0]
click at [593, 660] on link "13" at bounding box center [584, 653] width 19 height 19
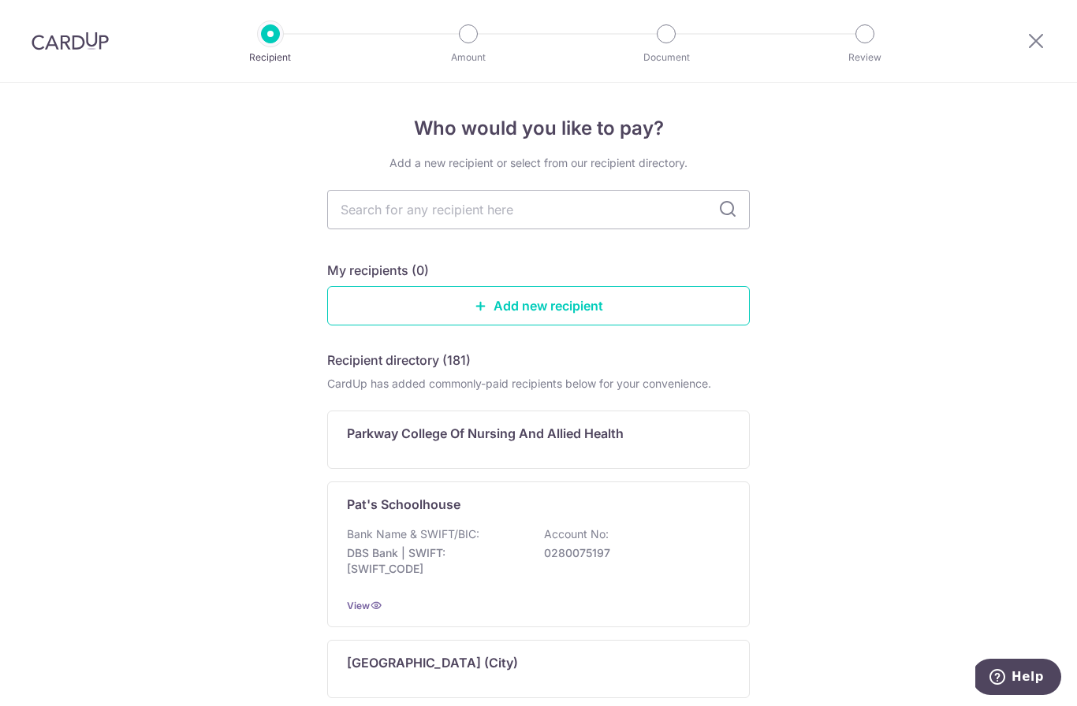
scroll to position [0, 0]
click at [493, 213] on input "text" at bounding box center [538, 209] width 422 height 39
type input "Poly"
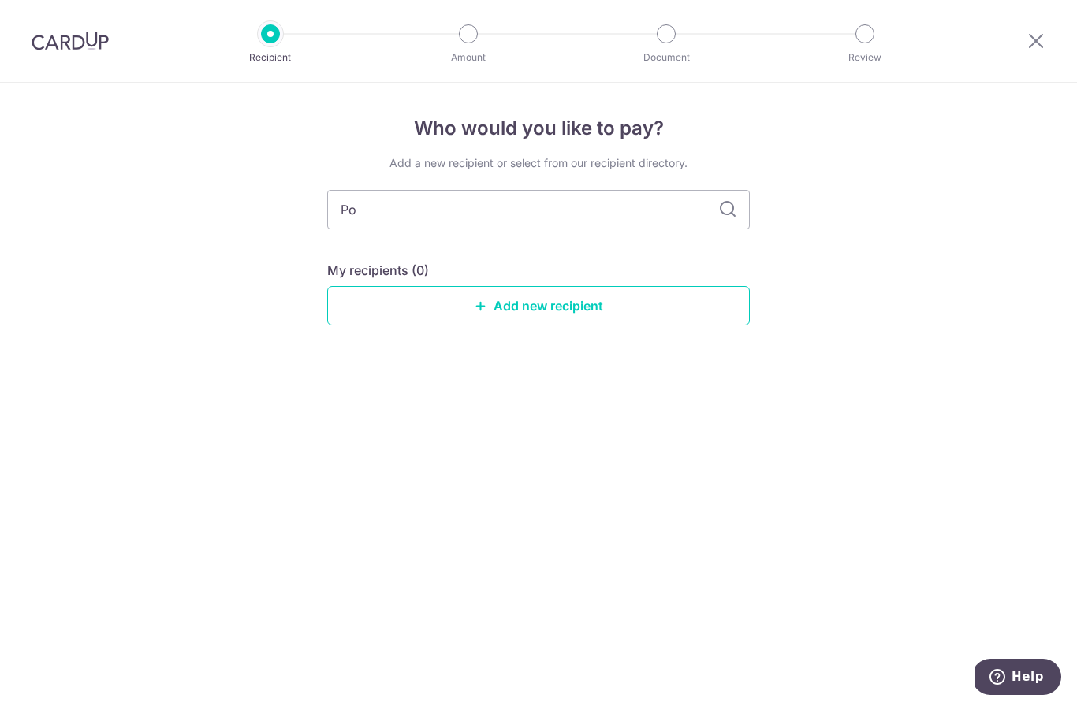
type input "P"
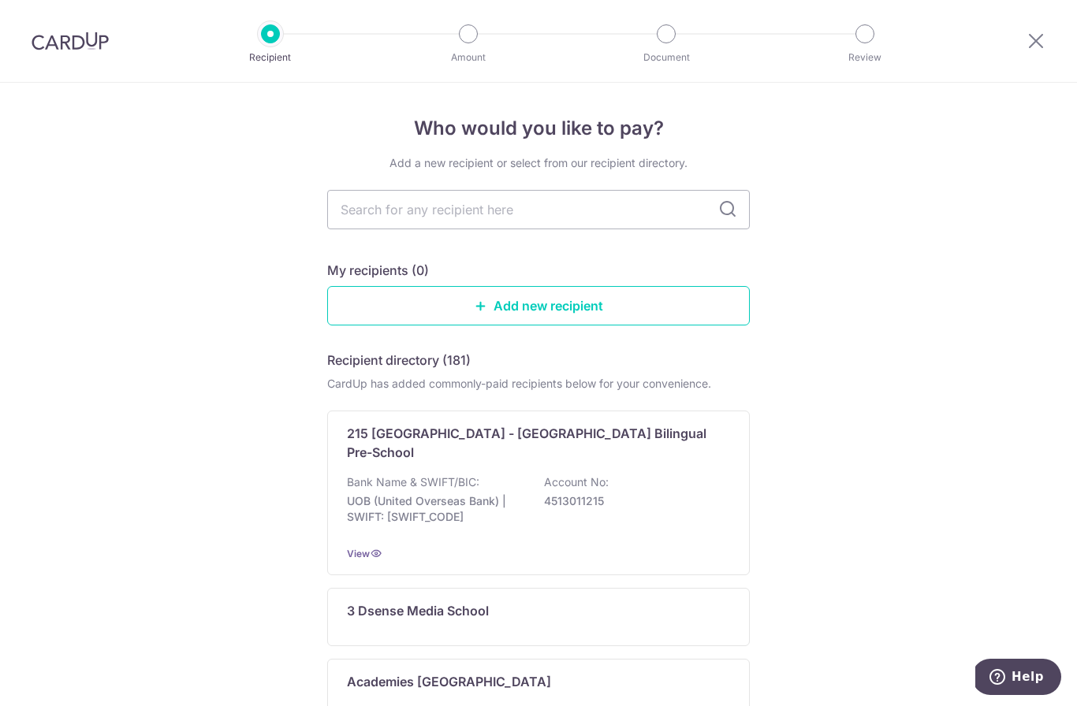
click at [1037, 24] on div at bounding box center [1036, 41] width 82 height 82
click at [1031, 39] on icon at bounding box center [1035, 41] width 19 height 20
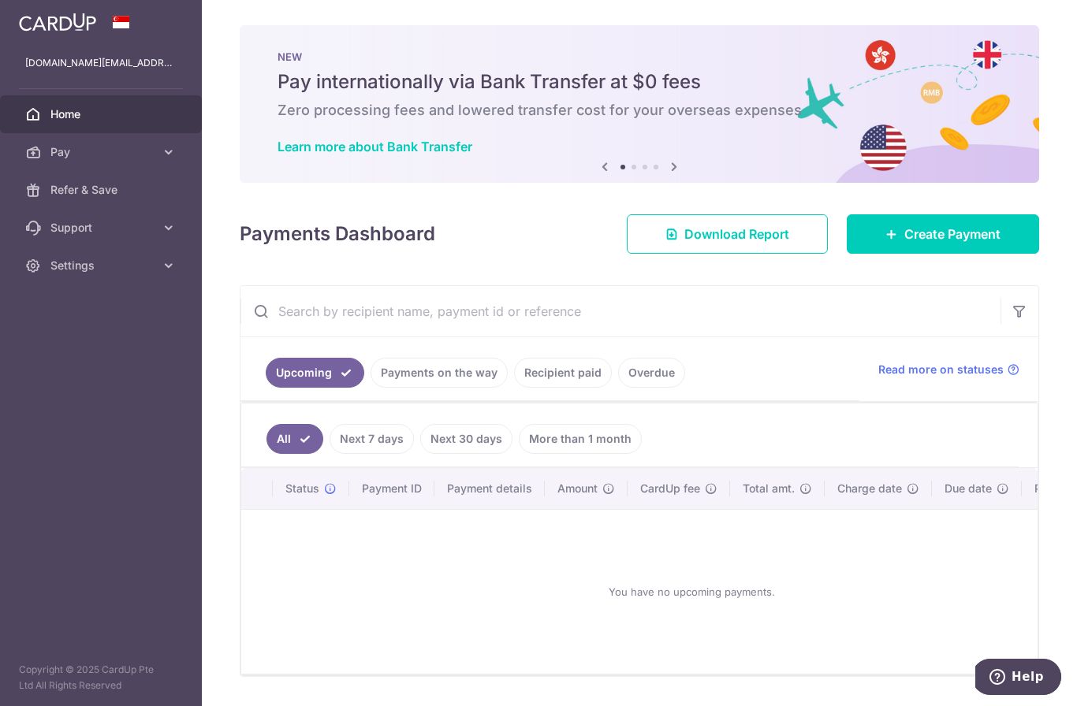
click at [0, 0] on icon "button" at bounding box center [0, 0] width 0 height 0
click at [121, 69] on p "jeanette.foo@me.com" at bounding box center [100, 63] width 151 height 16
click at [169, 263] on icon at bounding box center [169, 266] width 16 height 16
click at [77, 342] on span "Logout" at bounding box center [102, 341] width 104 height 16
